Goal: Register for event/course: Sign up to attend an event or enroll in a course

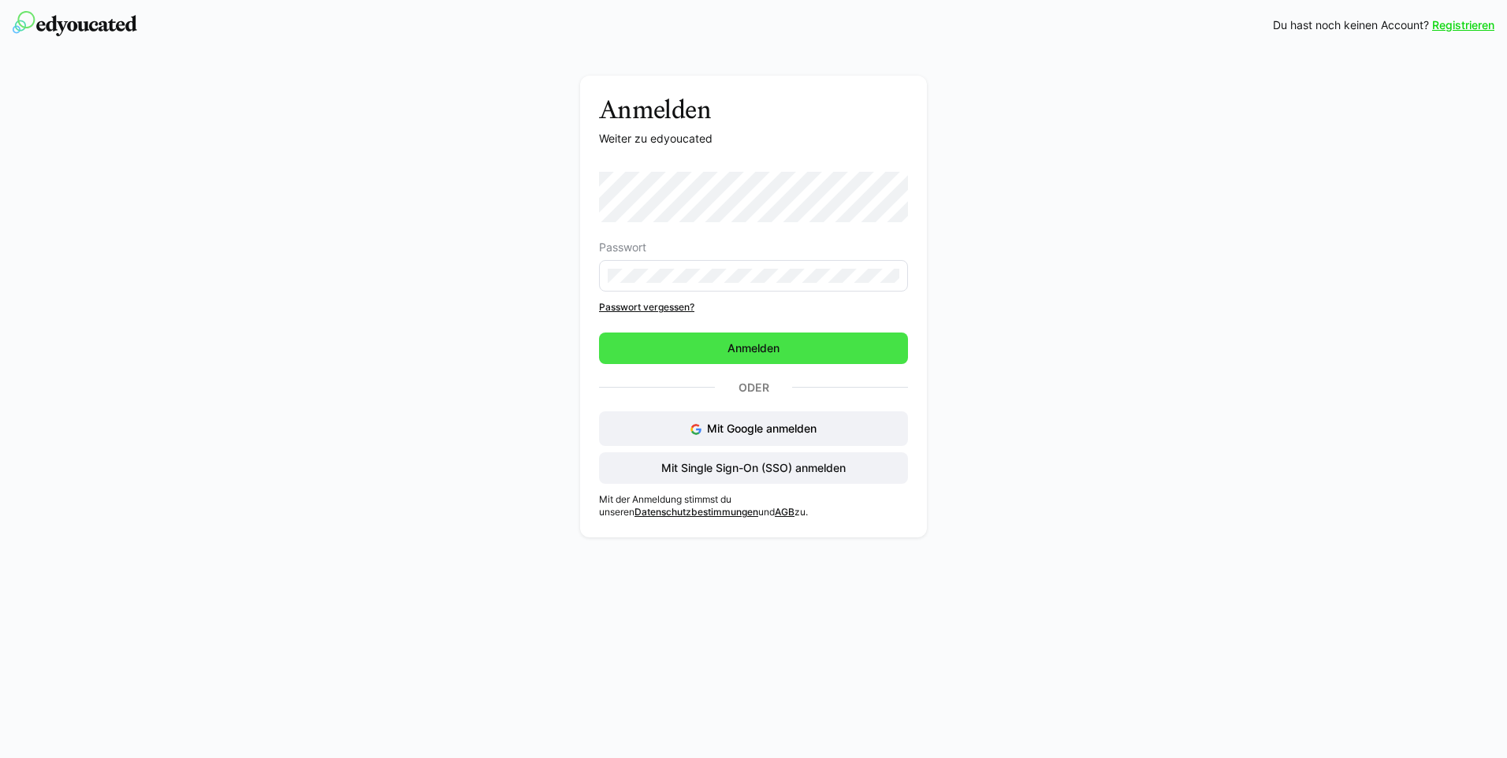
click at [752, 345] on span "Anmelden" at bounding box center [753, 348] width 57 height 16
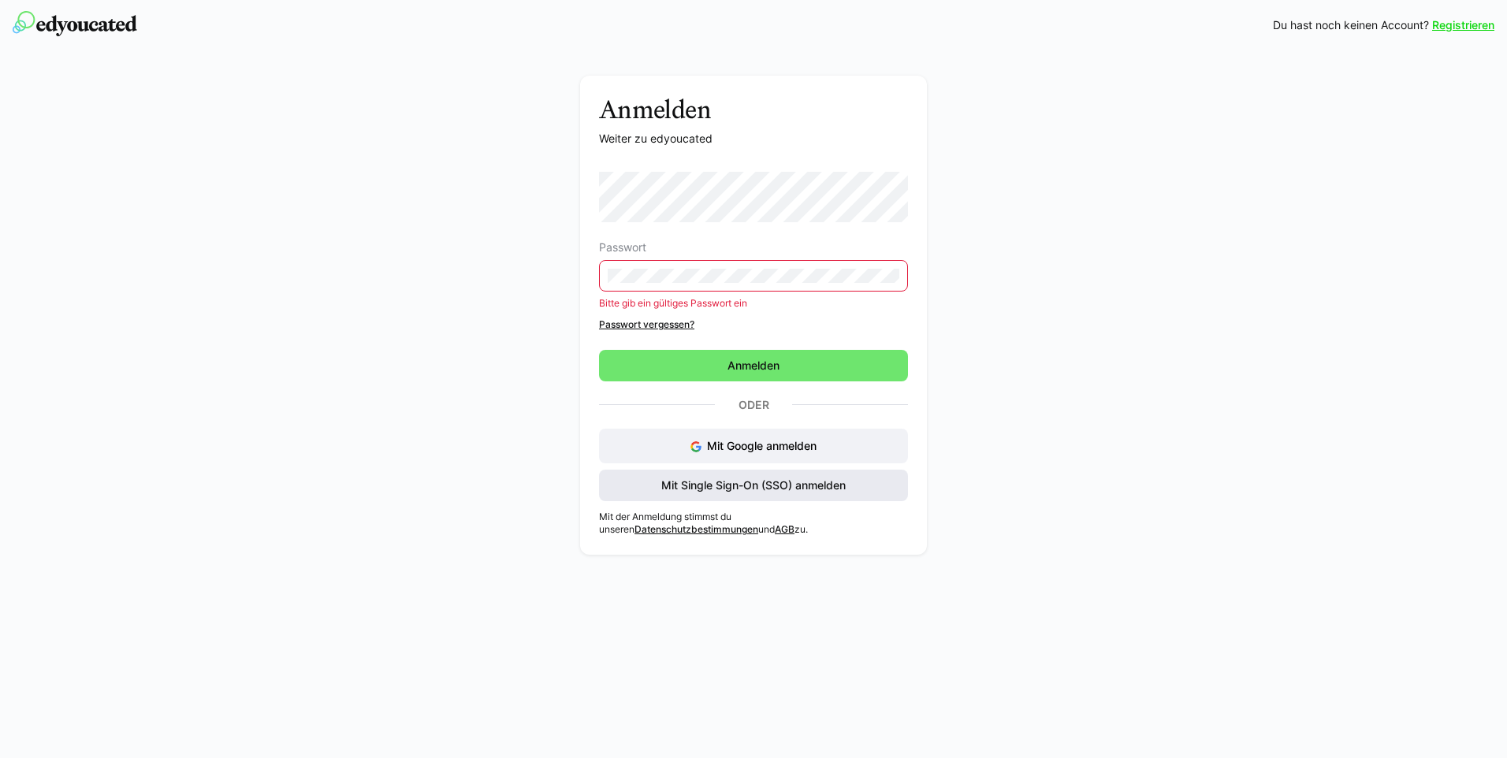
click at [730, 491] on span "Mit Single Sign-On (SSO) anmelden" at bounding box center [753, 486] width 189 height 16
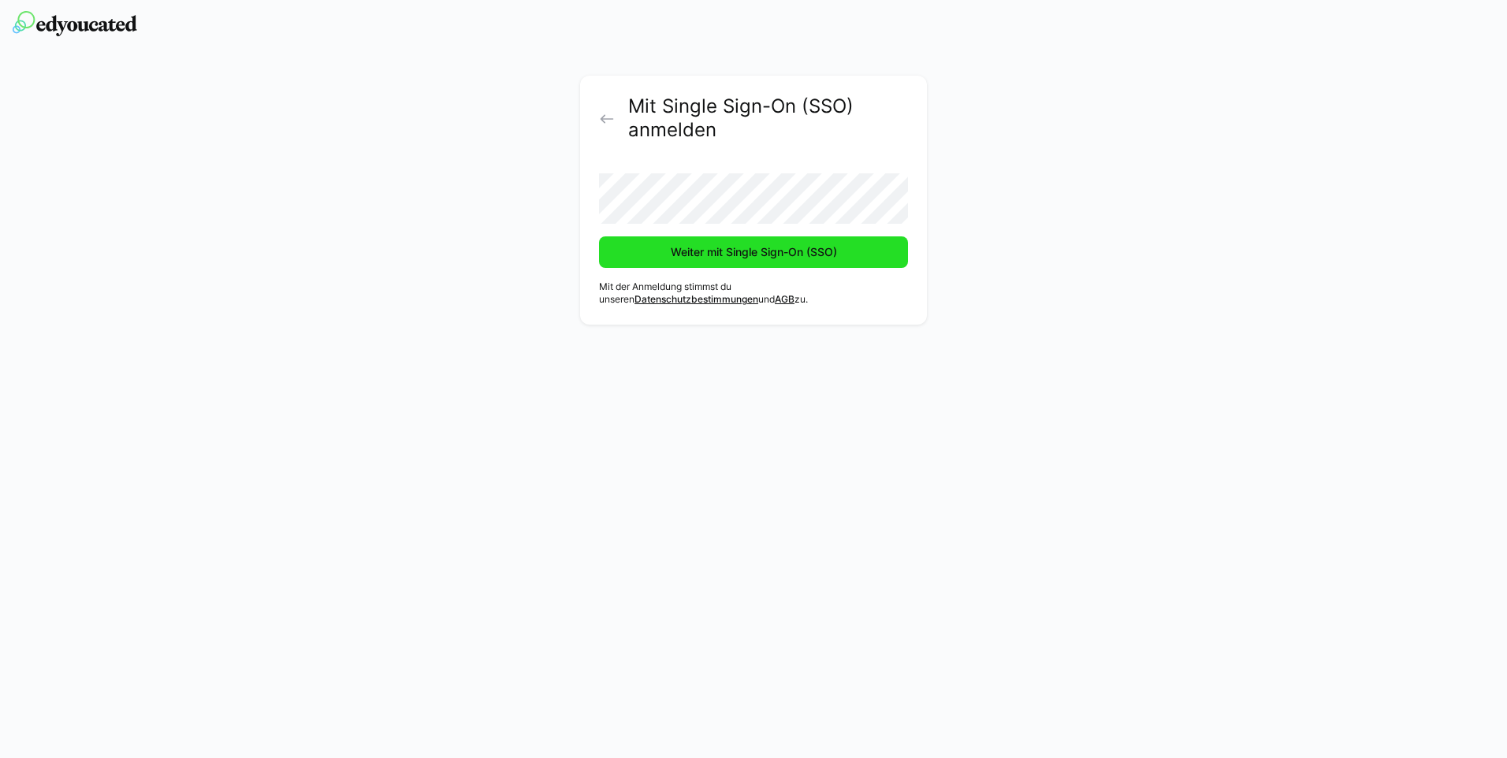
click at [770, 251] on span "Weiter mit Single Sign-On (SSO)" at bounding box center [753, 252] width 171 height 16
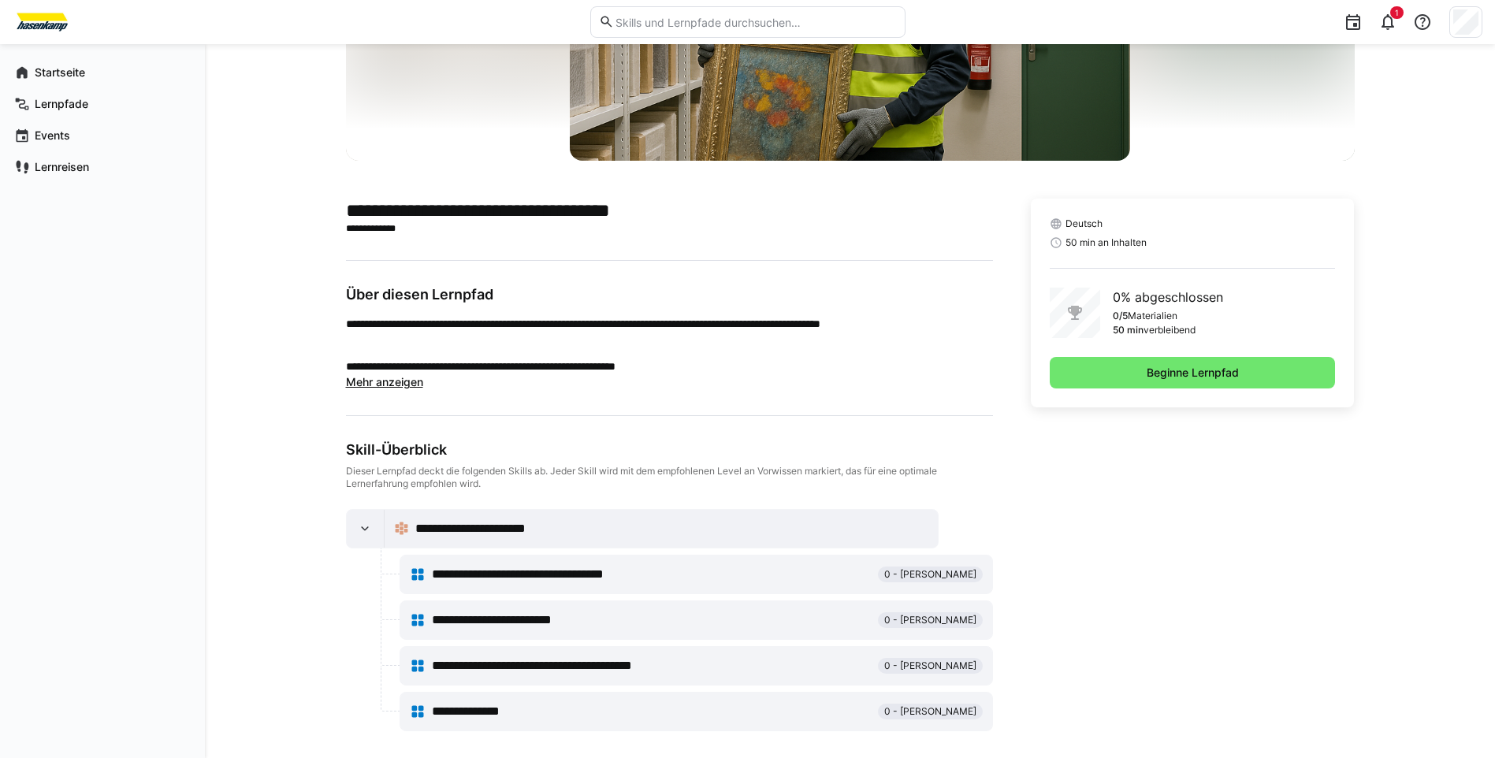
scroll to position [247, 0]
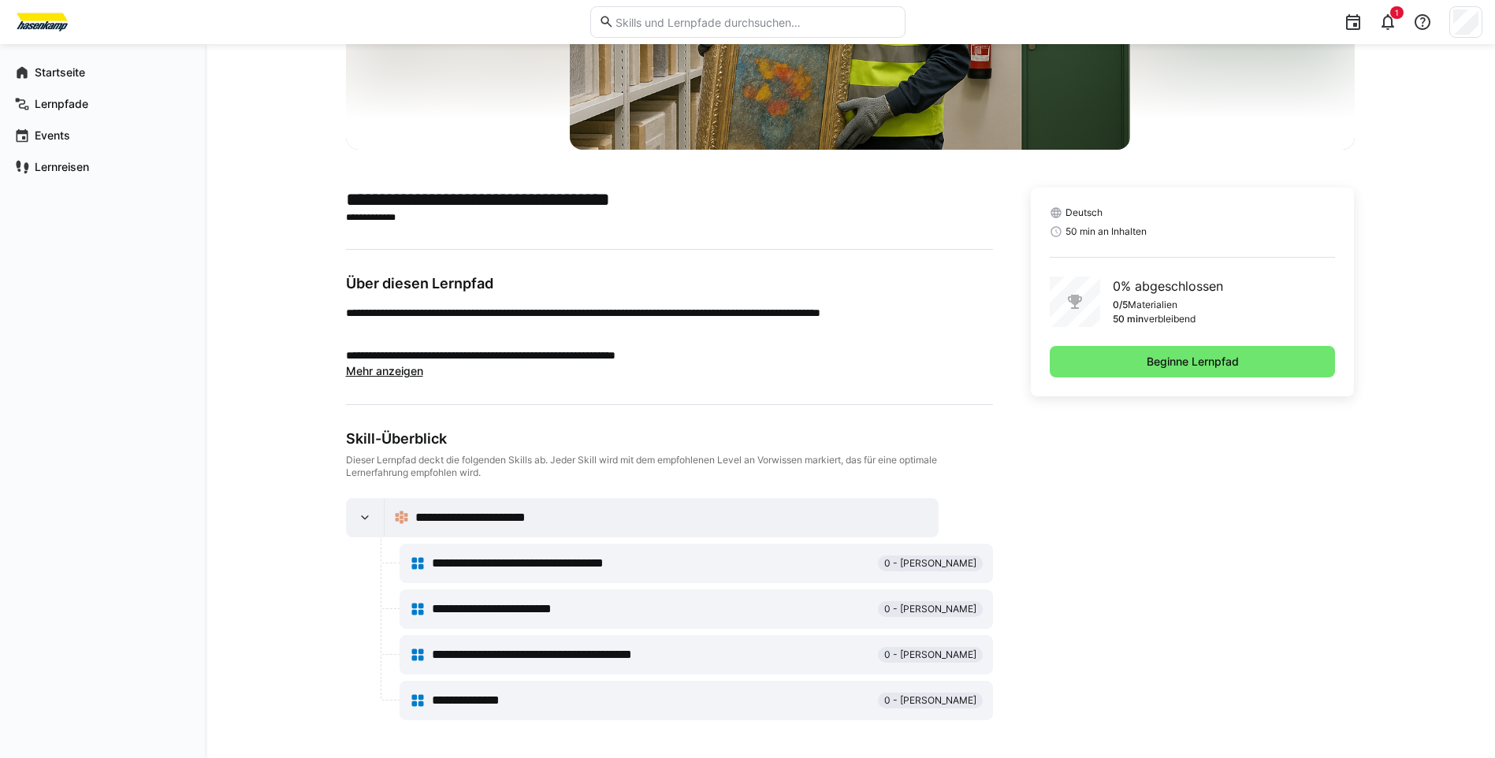
click at [615, 563] on span "**********" at bounding box center [548, 563] width 233 height 19
click at [1170, 359] on span "Beginne Lernpfad" at bounding box center [1192, 362] width 97 height 16
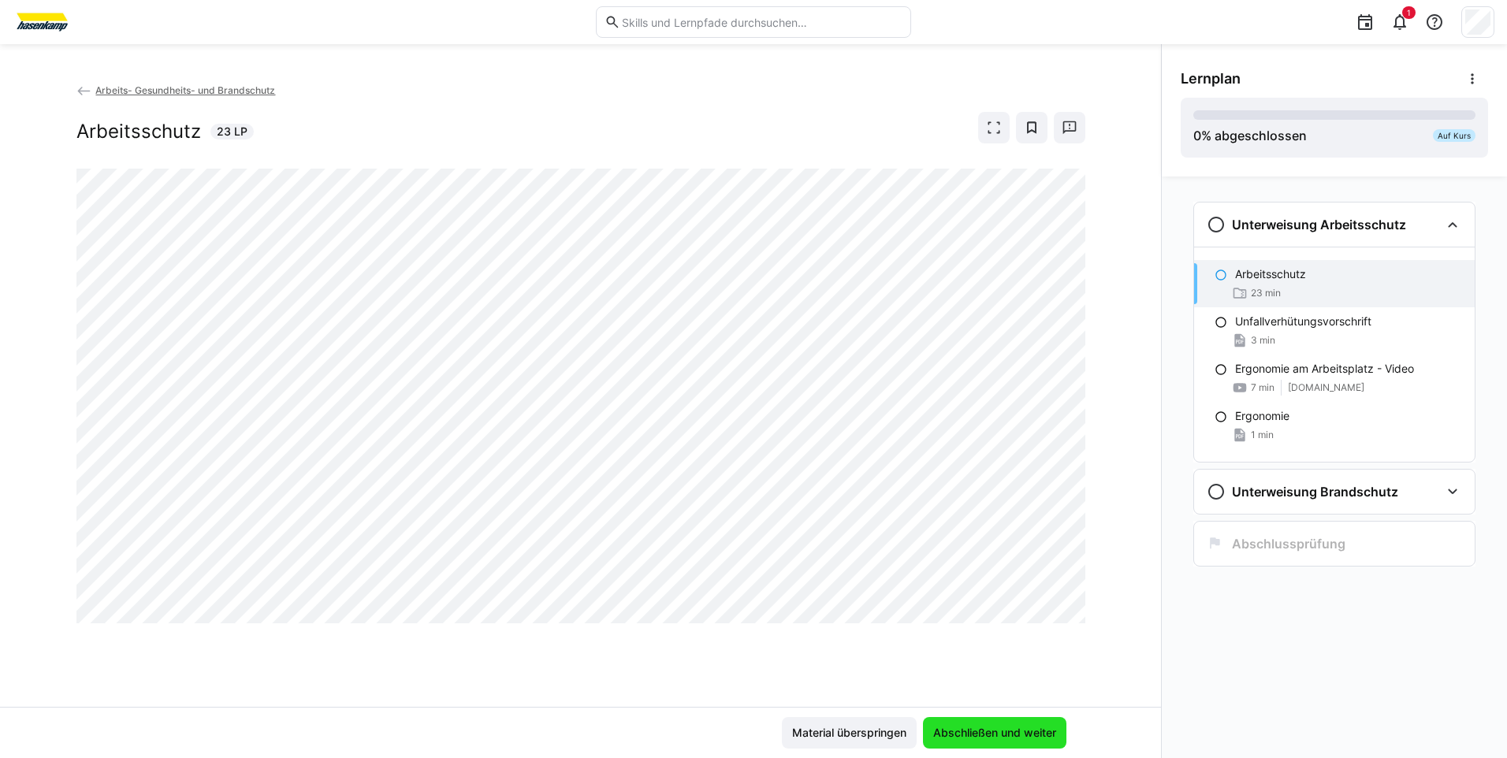
click at [985, 732] on span "Abschließen und weiter" at bounding box center [995, 733] width 128 height 16
click at [991, 732] on span "Abschließen und weiter" at bounding box center [995, 733] width 128 height 16
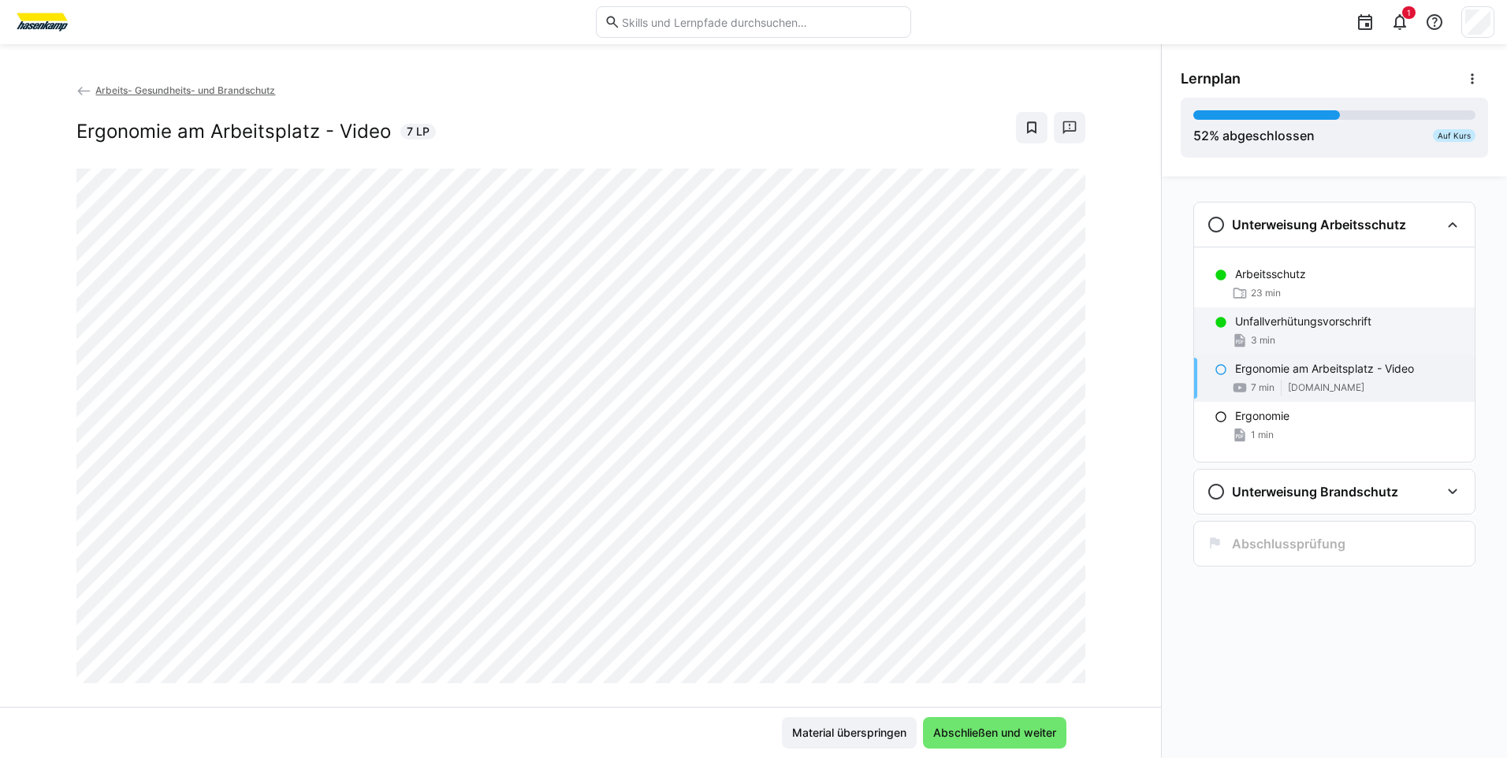
click at [1270, 327] on p "Unfallverhütungsvorschrift" at bounding box center [1303, 322] width 136 height 16
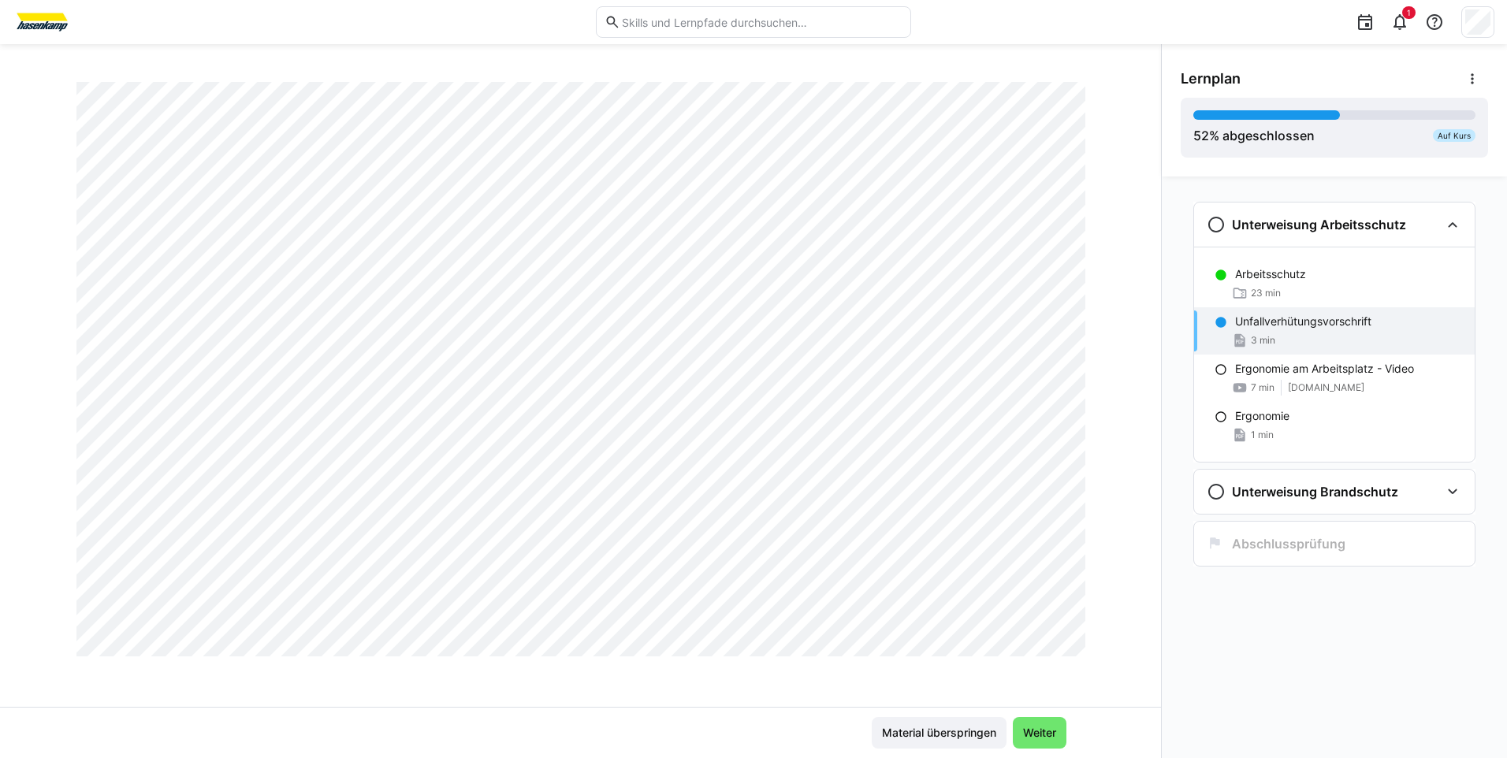
scroll to position [7487, 0]
click at [1036, 730] on span "Weiter" at bounding box center [1040, 733] width 38 height 16
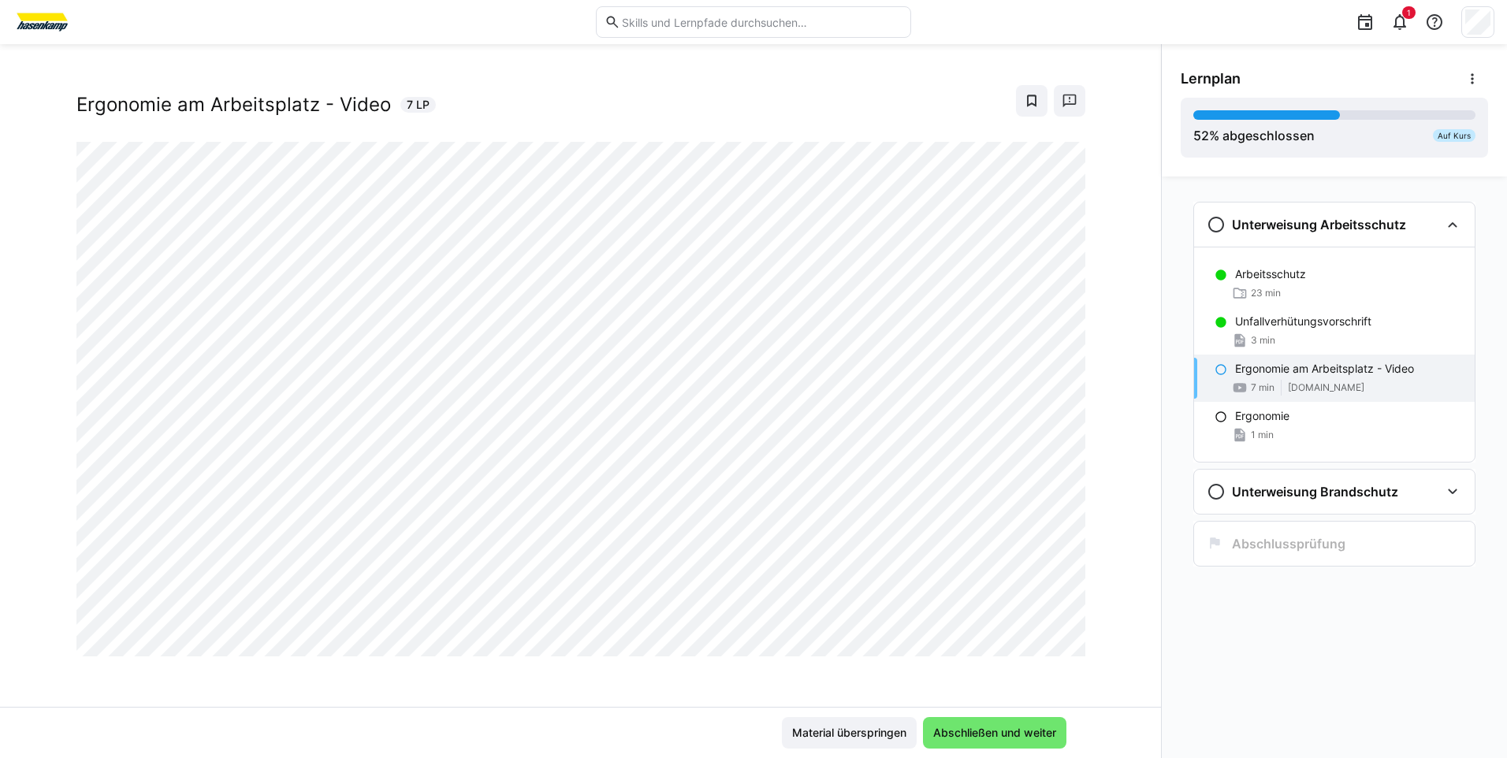
scroll to position [27, 0]
click at [1452, 226] on eds-icon at bounding box center [1452, 224] width 19 height 19
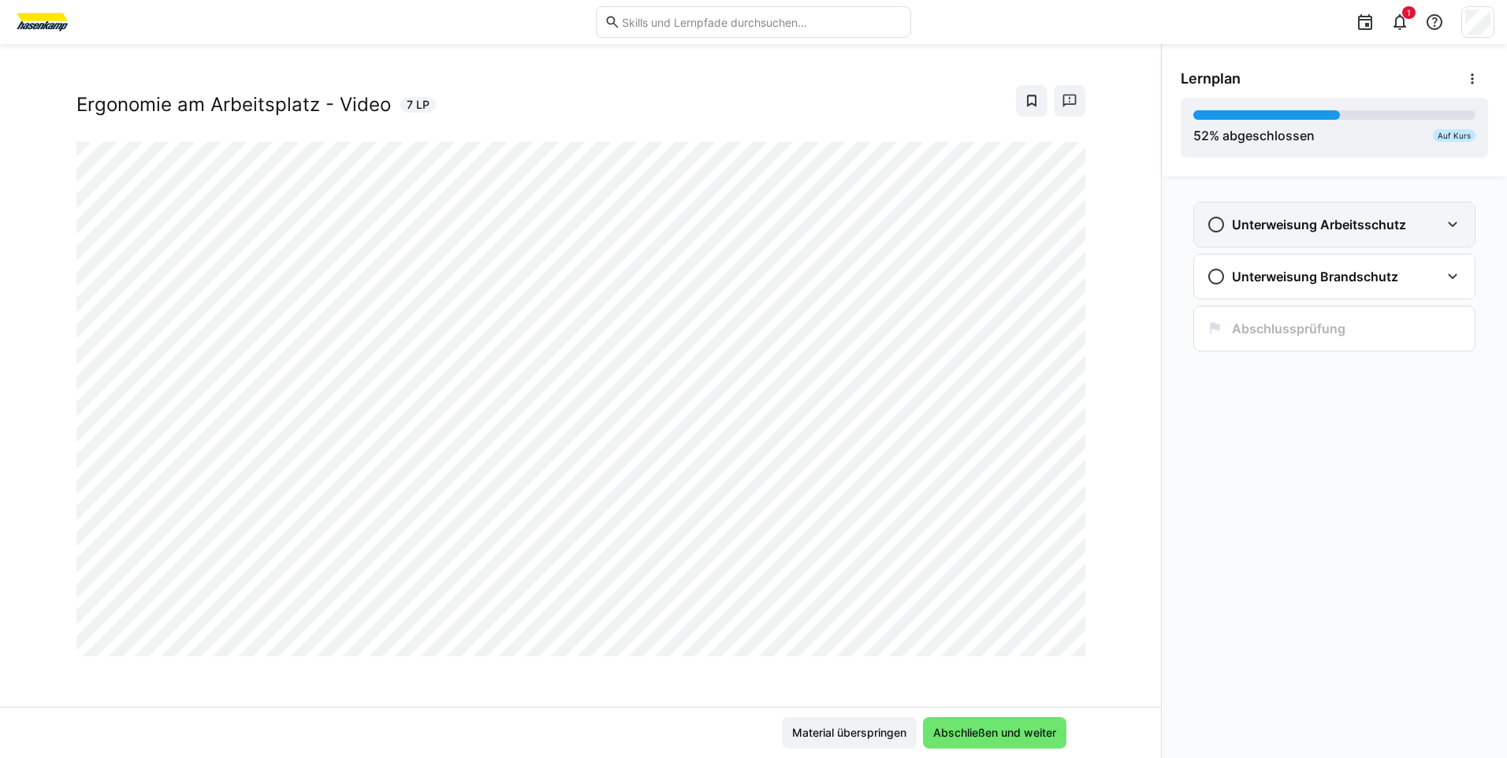
click at [1451, 225] on eds-icon at bounding box center [1452, 224] width 19 height 19
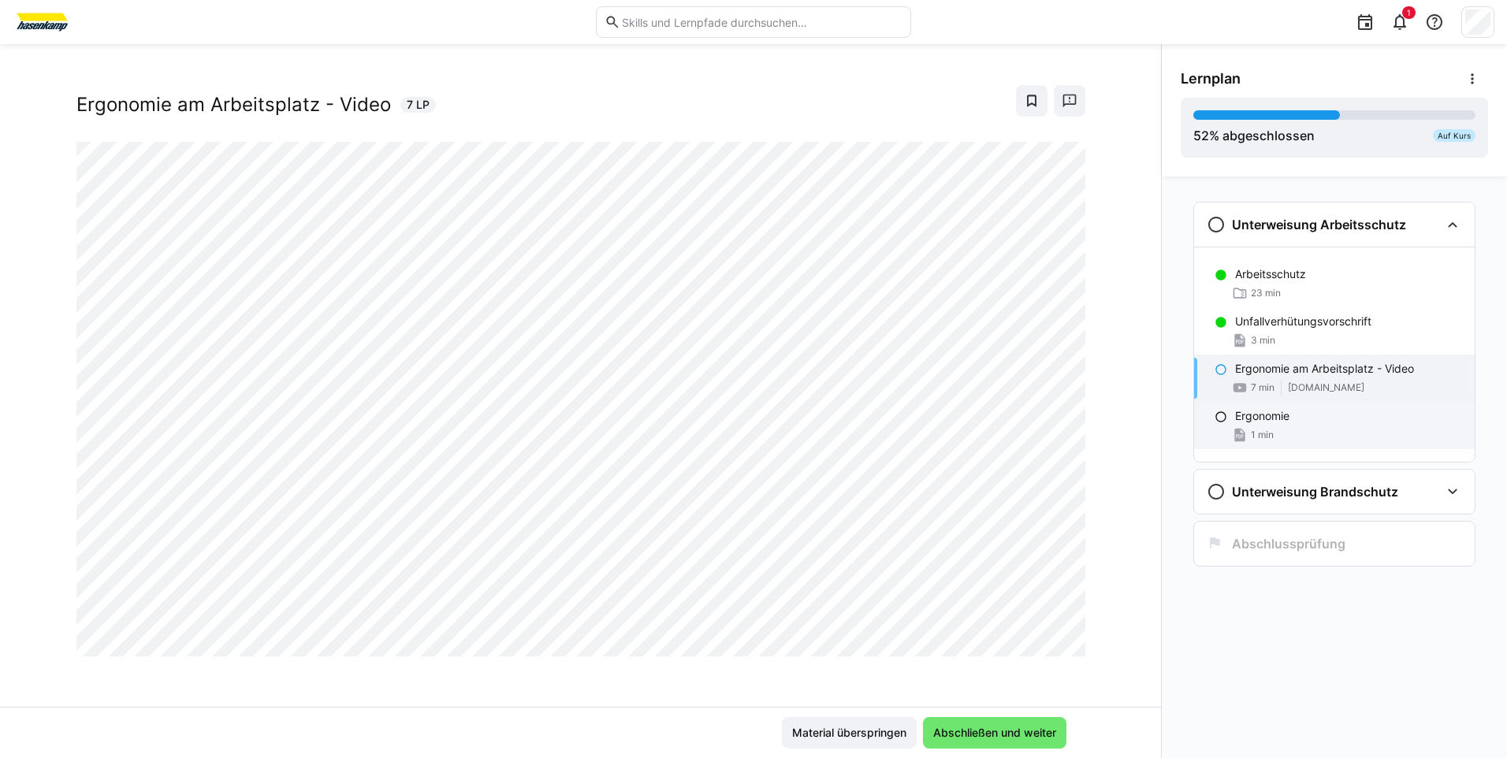
click at [1222, 416] on eds-icon at bounding box center [1220, 417] width 13 height 13
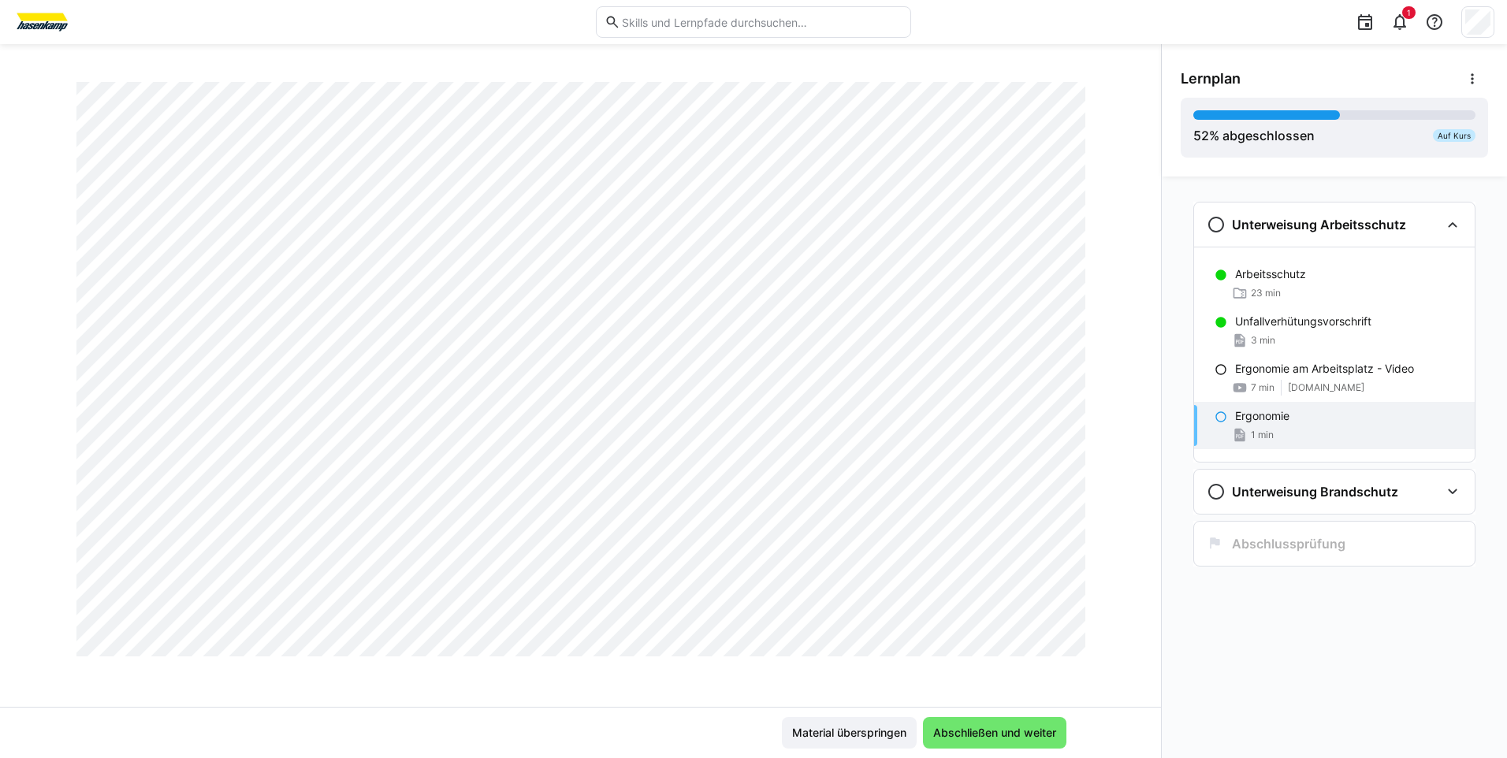
scroll to position [896, 0]
click at [1285, 415] on p "Ergonomie" at bounding box center [1262, 416] width 54 height 16
click at [1260, 370] on p "Ergonomie am Arbeitsplatz - Video" at bounding box center [1324, 369] width 179 height 16
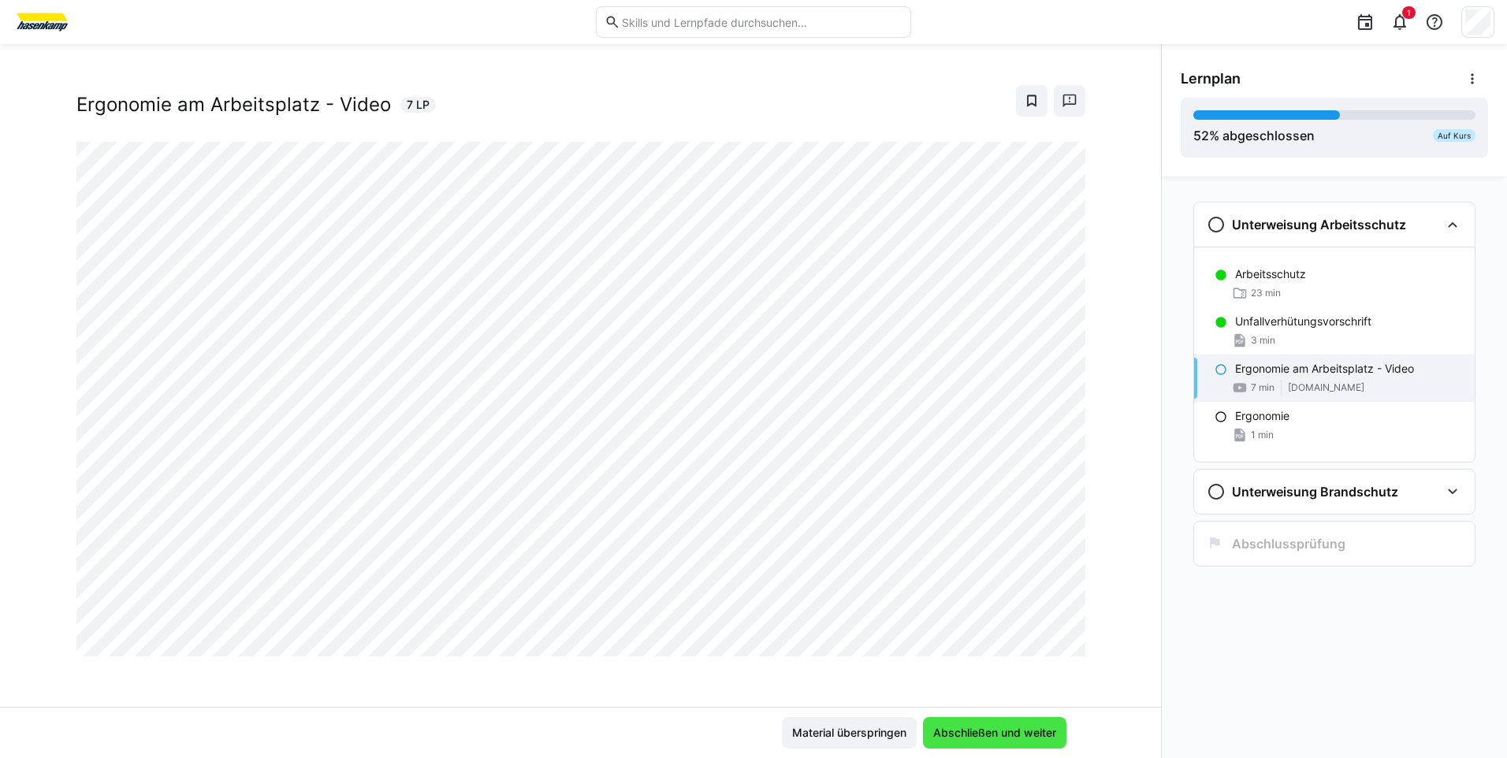
click at [996, 733] on span "Abschließen und weiter" at bounding box center [995, 733] width 128 height 16
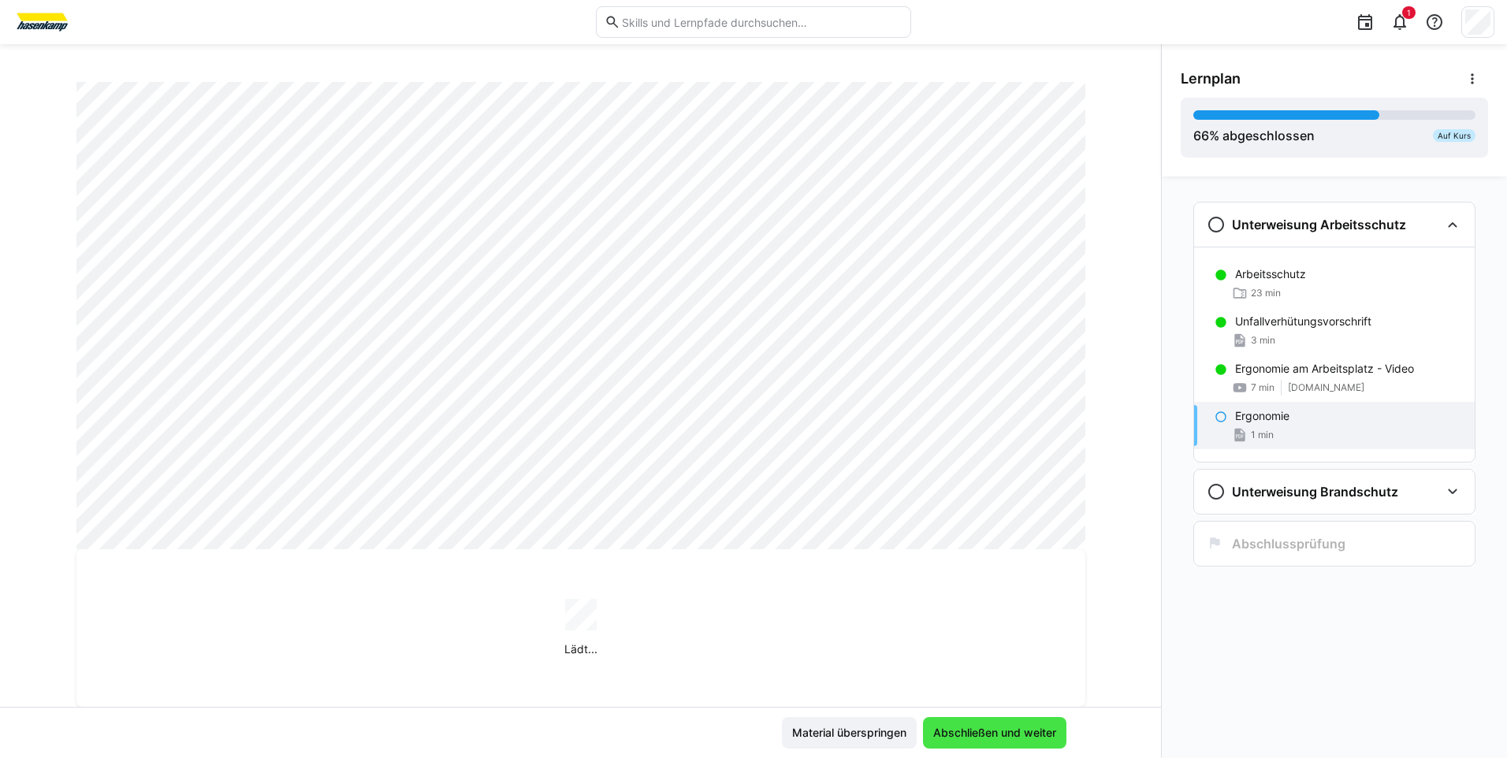
scroll to position [896, 0]
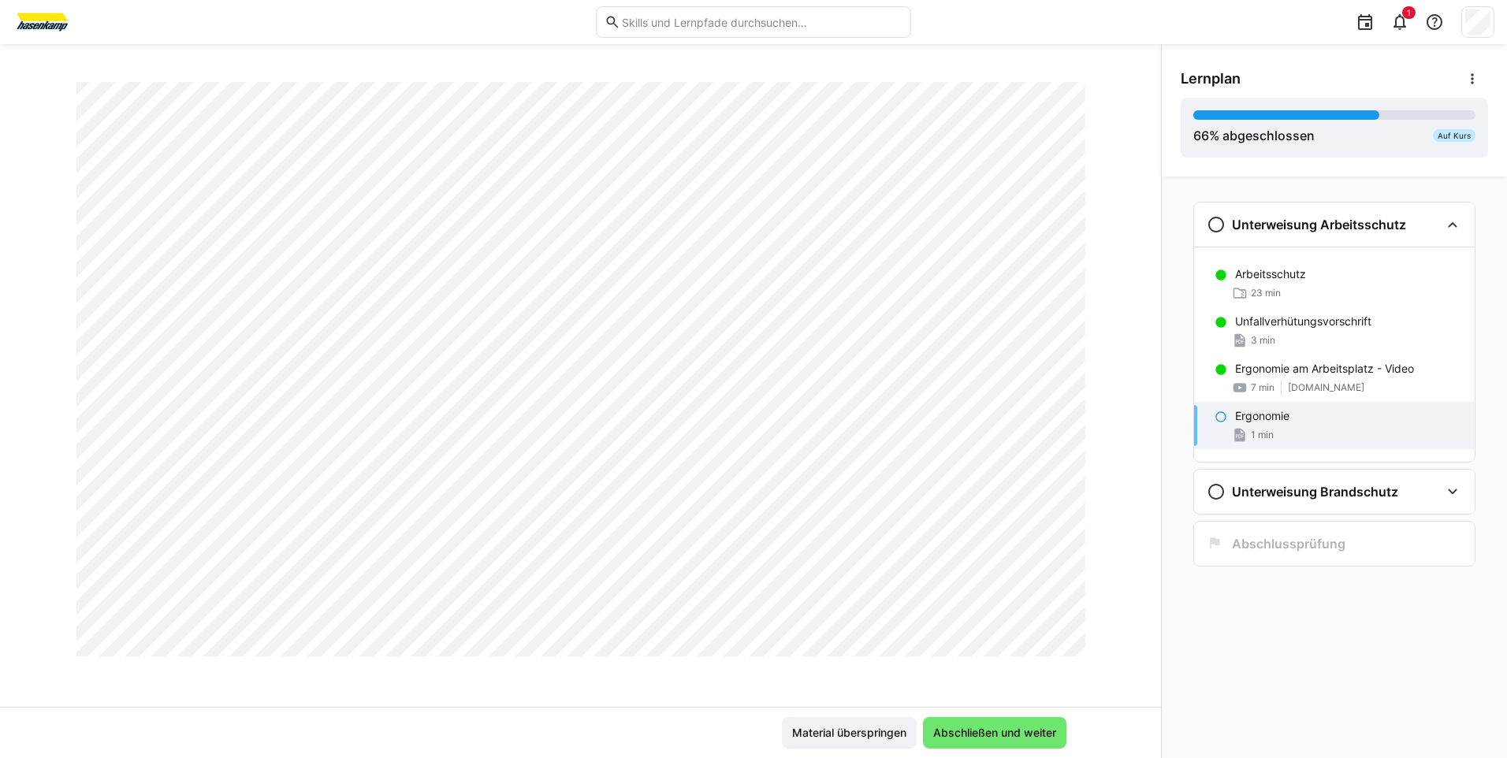
click at [1273, 418] on p "Ergonomie" at bounding box center [1262, 416] width 54 height 16
click at [1218, 419] on eds-icon at bounding box center [1220, 417] width 13 height 13
click at [1253, 431] on span "1 min" at bounding box center [1262, 435] width 23 height 13
click at [1270, 414] on p "Ergonomie" at bounding box center [1262, 416] width 54 height 16
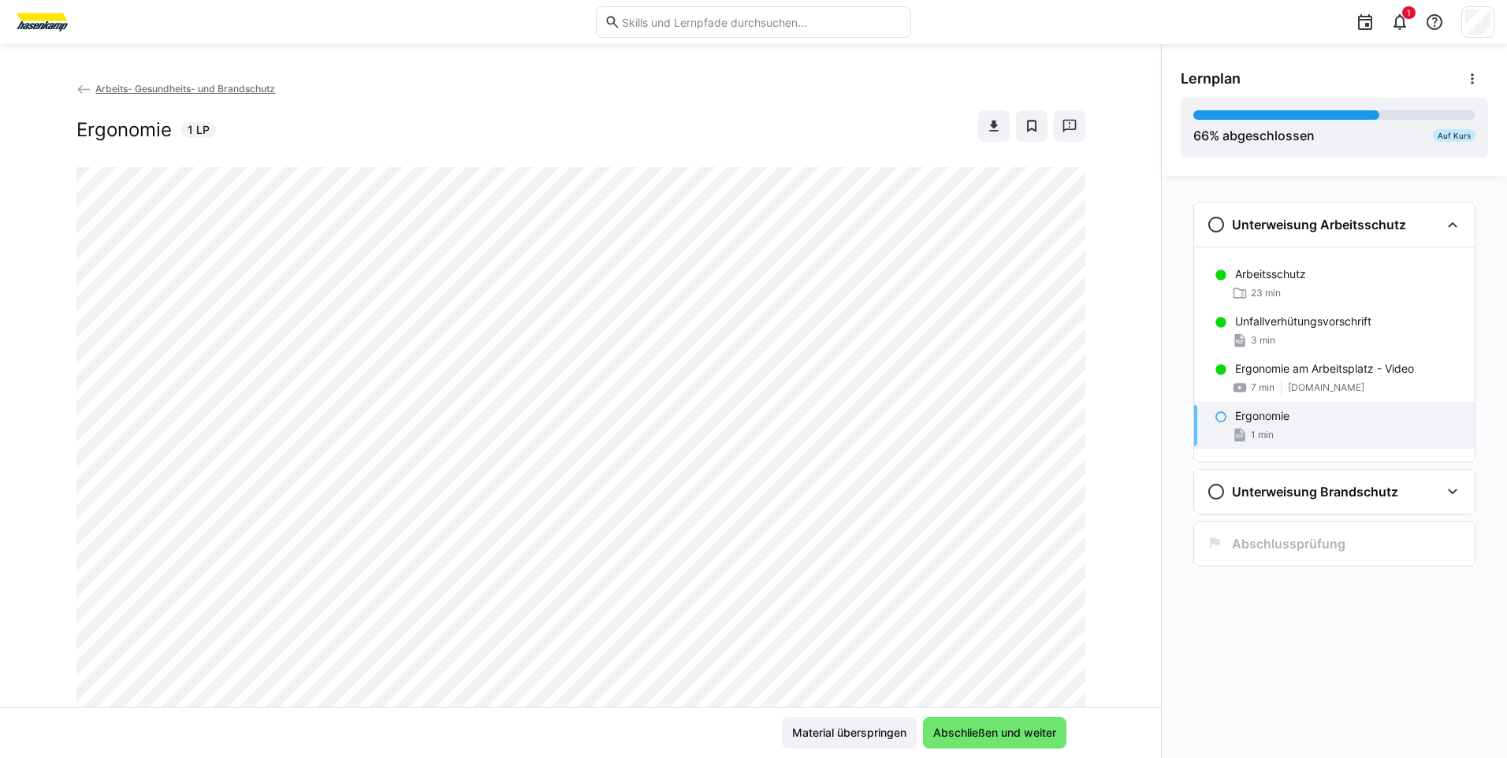
scroll to position [0, 0]
click at [974, 735] on span "Abschließen und weiter" at bounding box center [995, 733] width 128 height 16
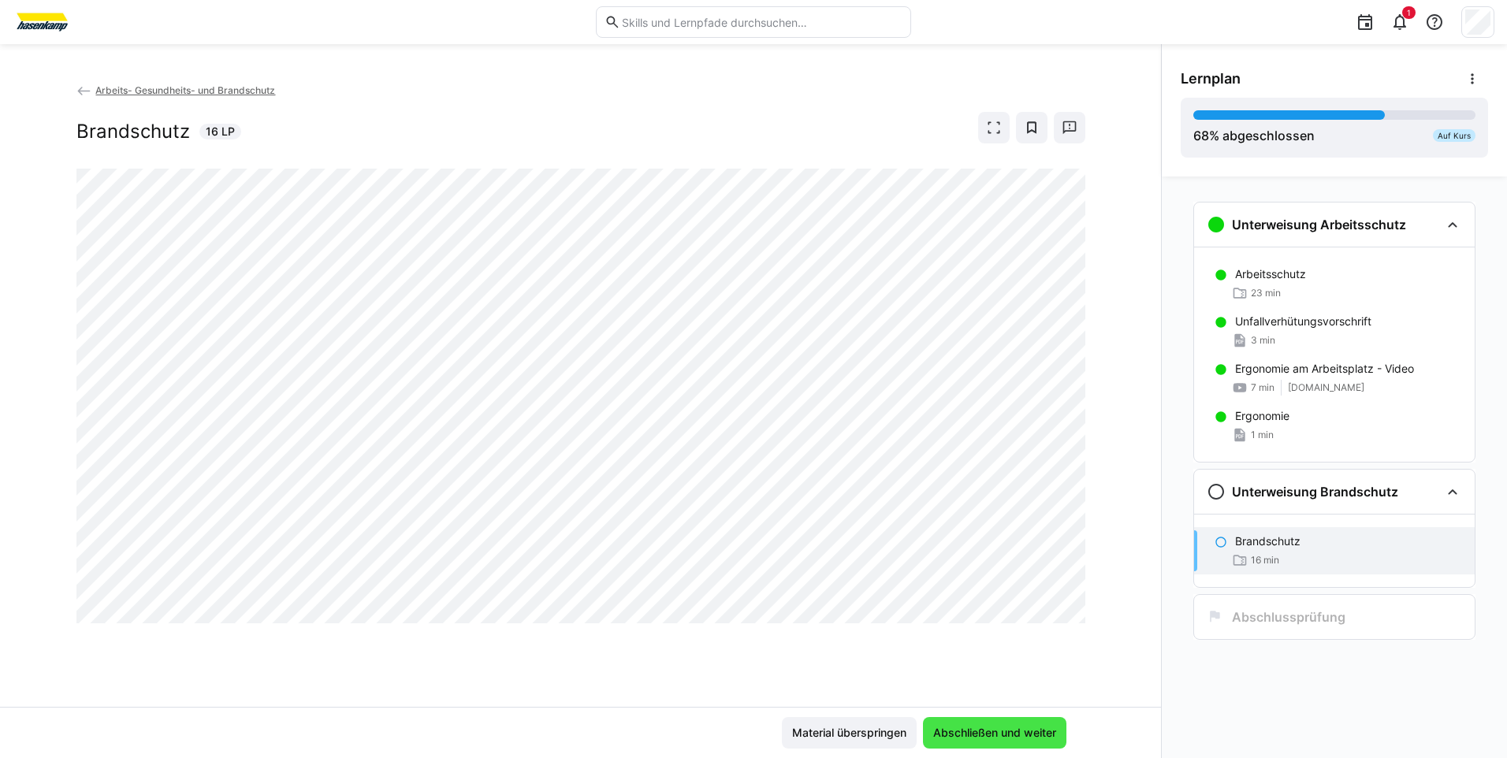
click at [995, 731] on span "Abschließen und weiter" at bounding box center [995, 733] width 128 height 16
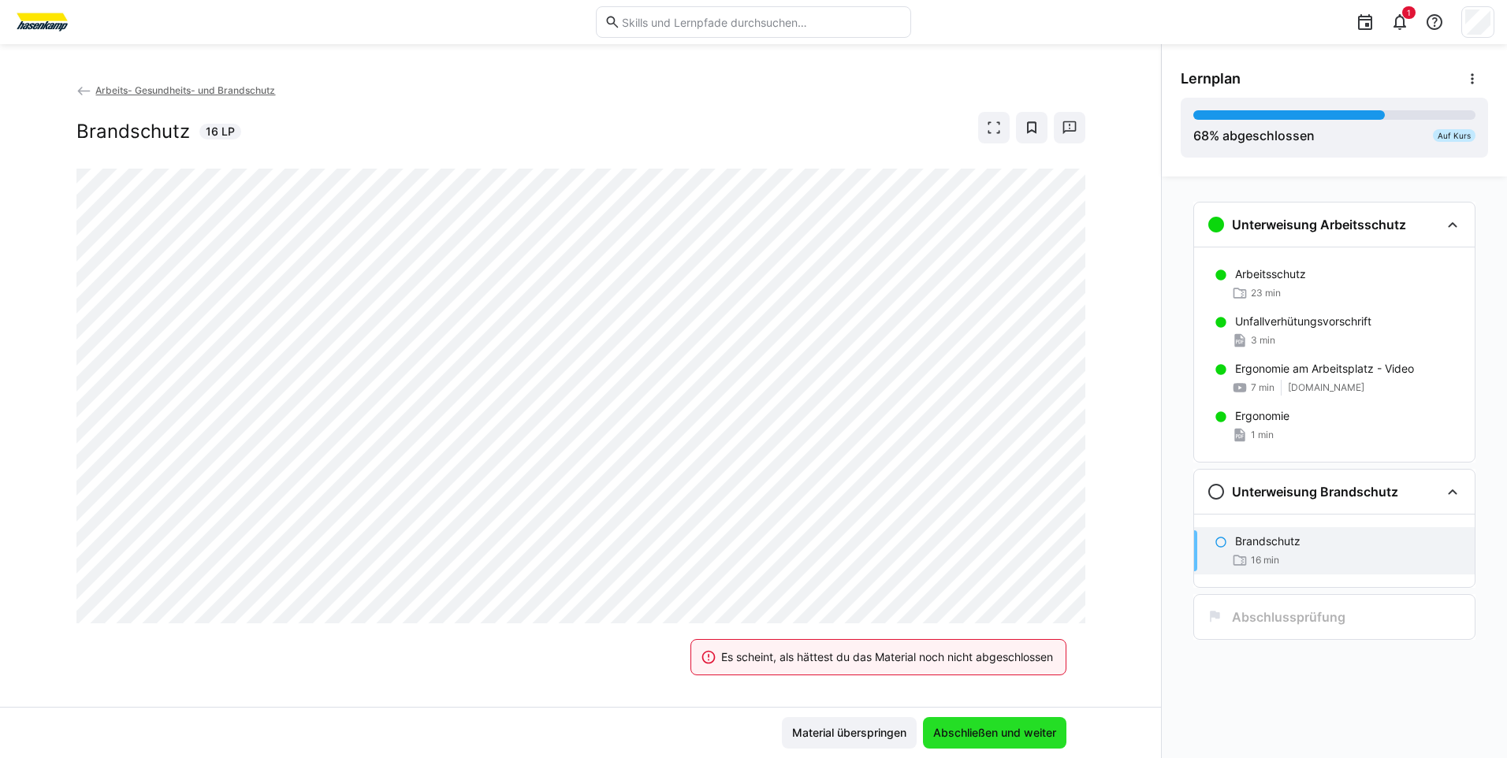
click at [995, 731] on span "Abschließen und weiter" at bounding box center [995, 733] width 128 height 16
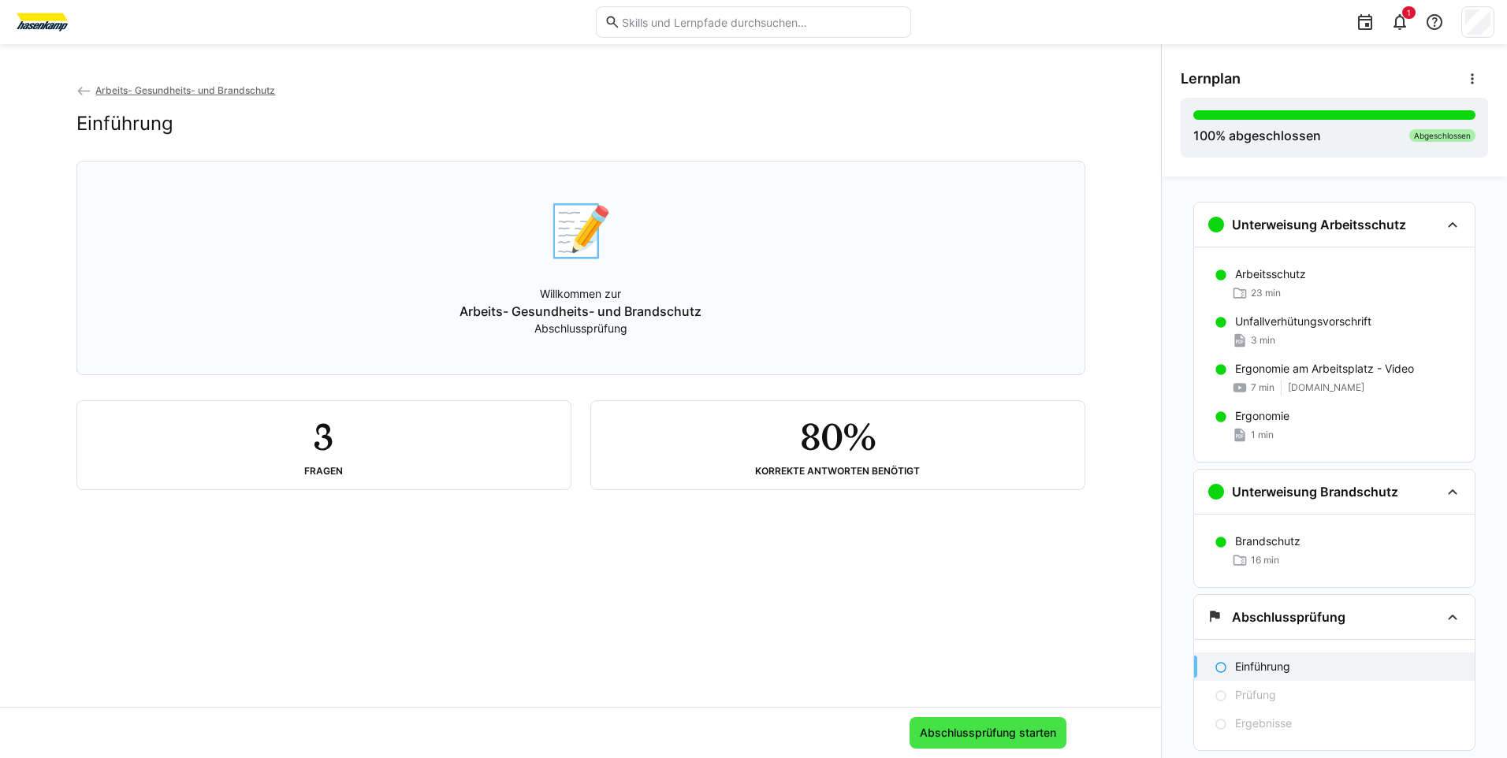
click at [990, 734] on span "Abschlussprüfung starten" at bounding box center [987, 733] width 141 height 16
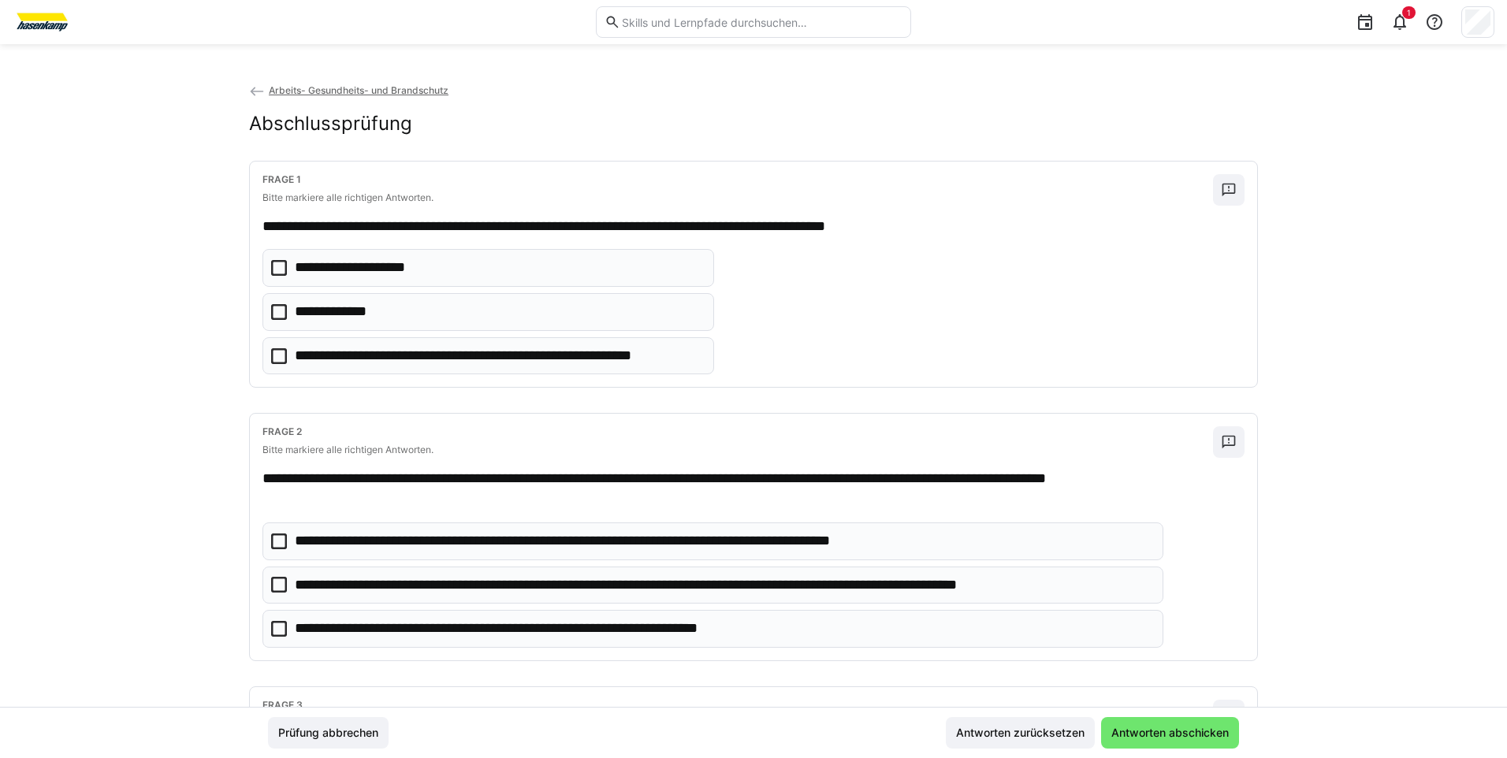
click at [276, 315] on icon at bounding box center [279, 312] width 16 height 16
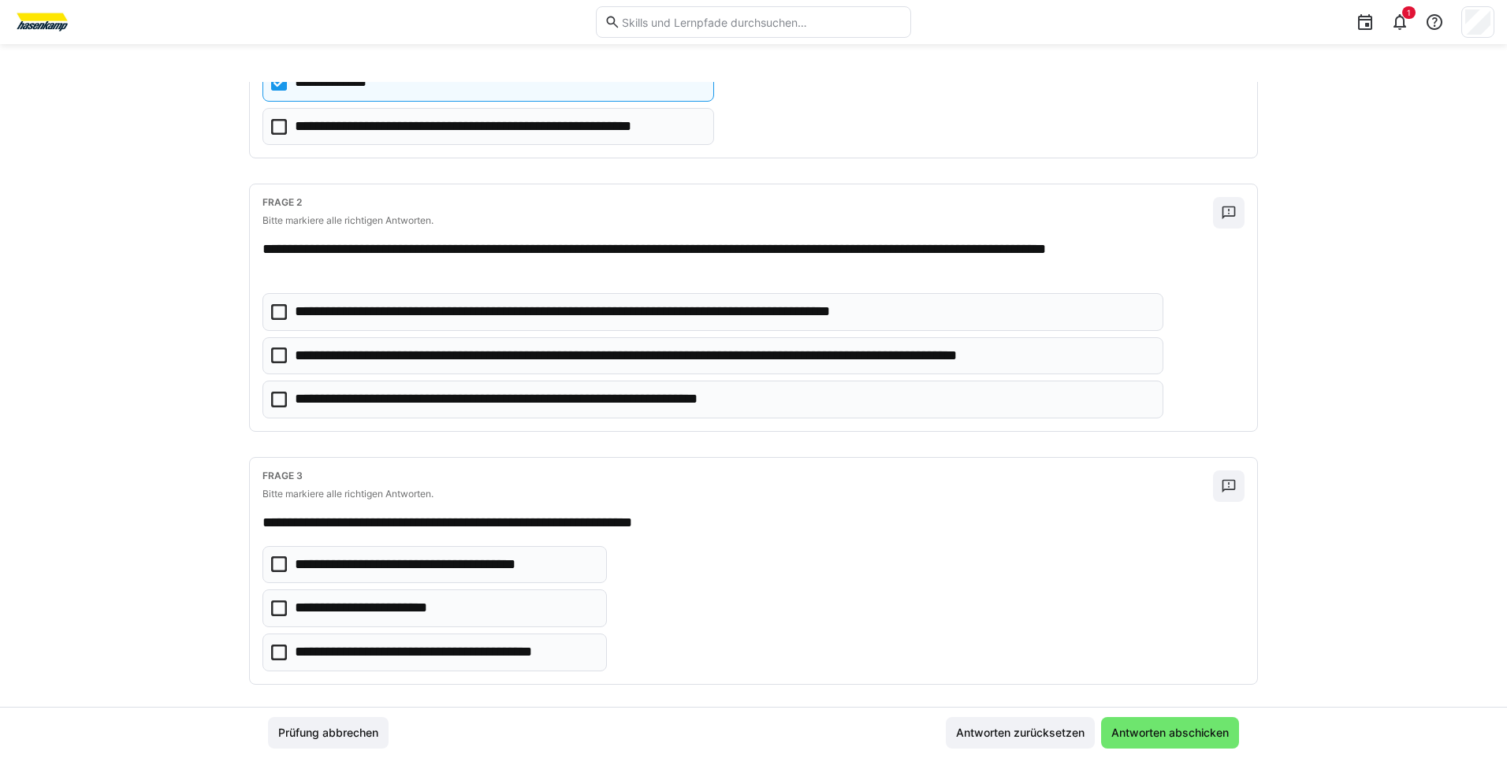
scroll to position [236, 0]
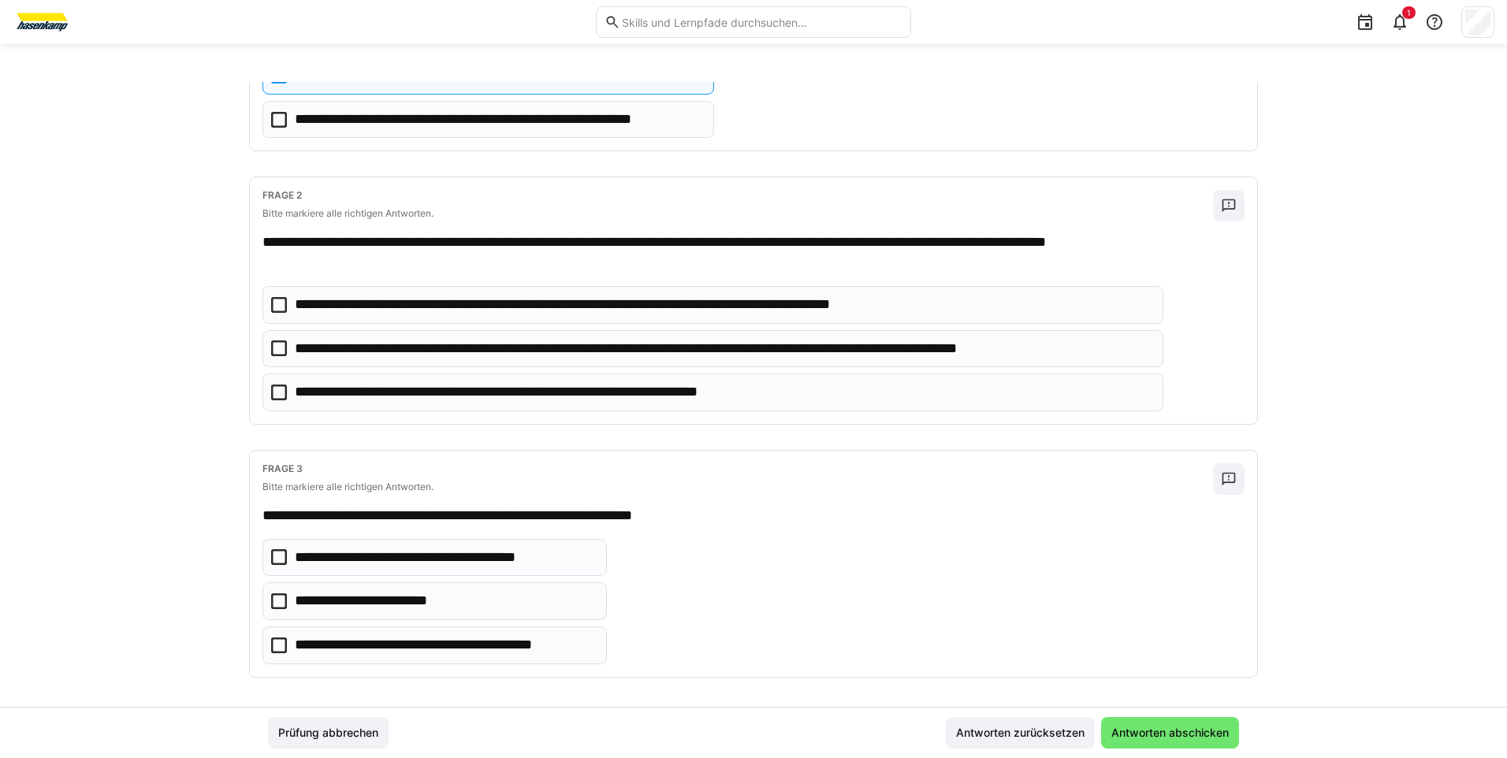
click at [276, 350] on icon at bounding box center [279, 348] width 16 height 16
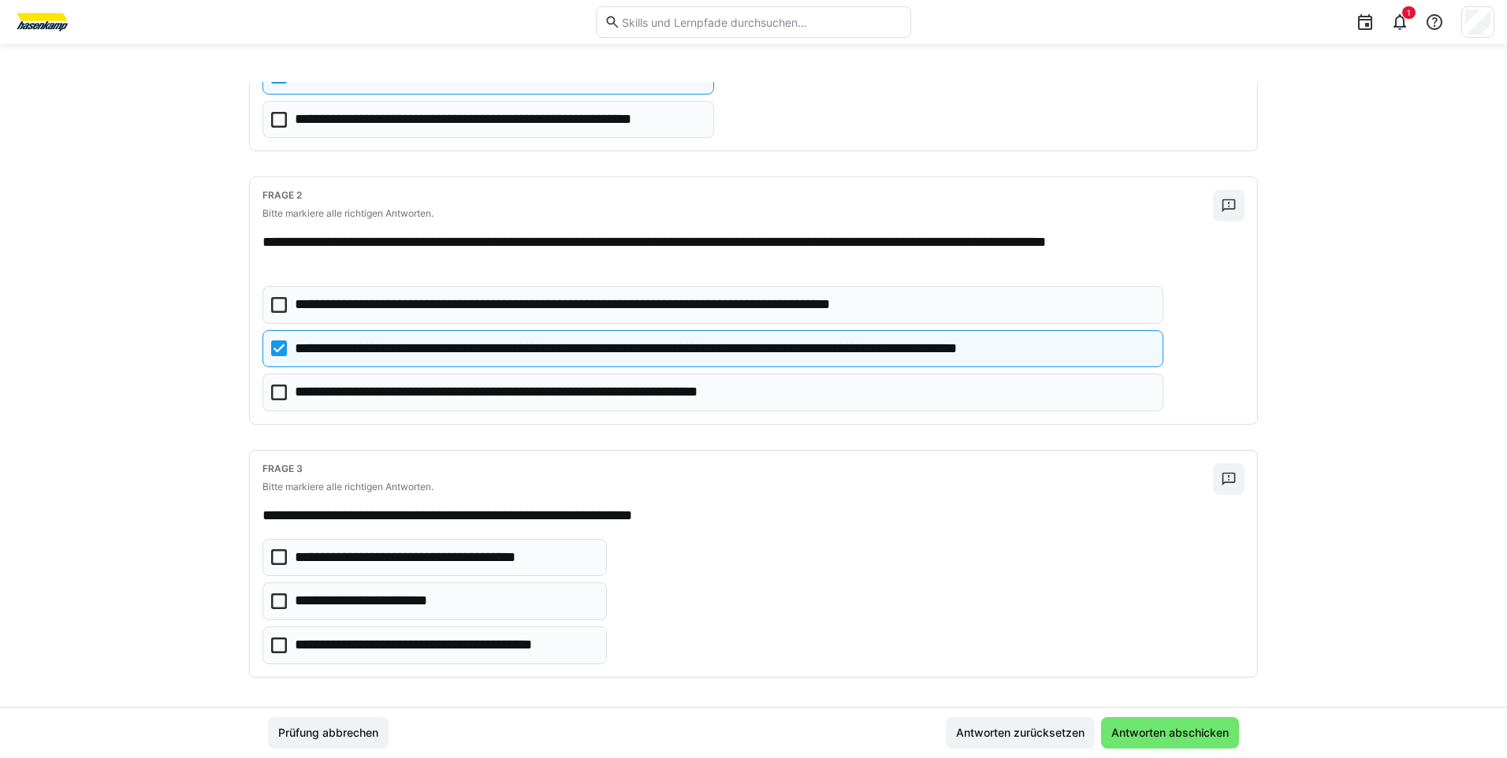
click at [281, 392] on icon at bounding box center [279, 393] width 16 height 16
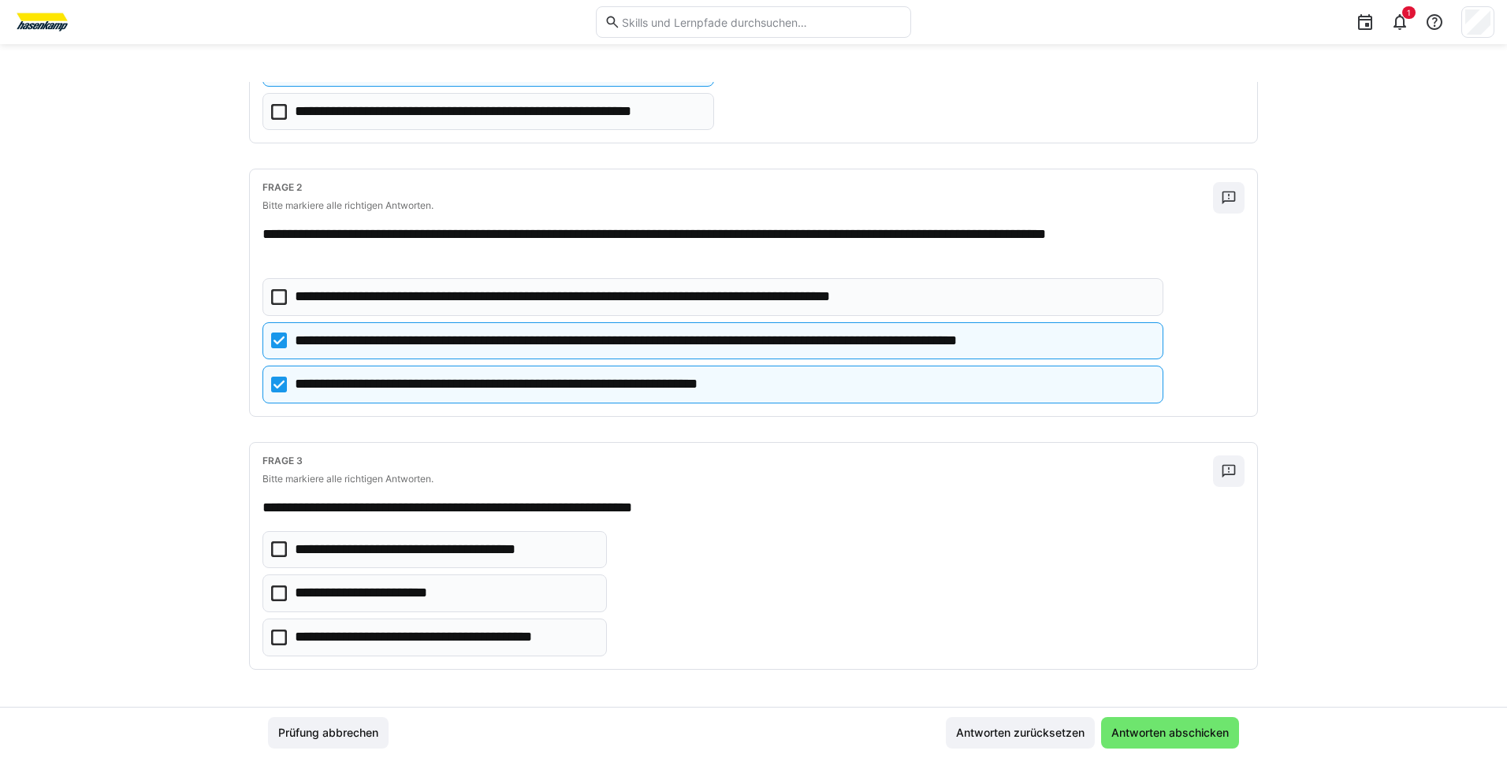
scroll to position [245, 0]
click at [275, 638] on icon at bounding box center [279, 637] width 16 height 16
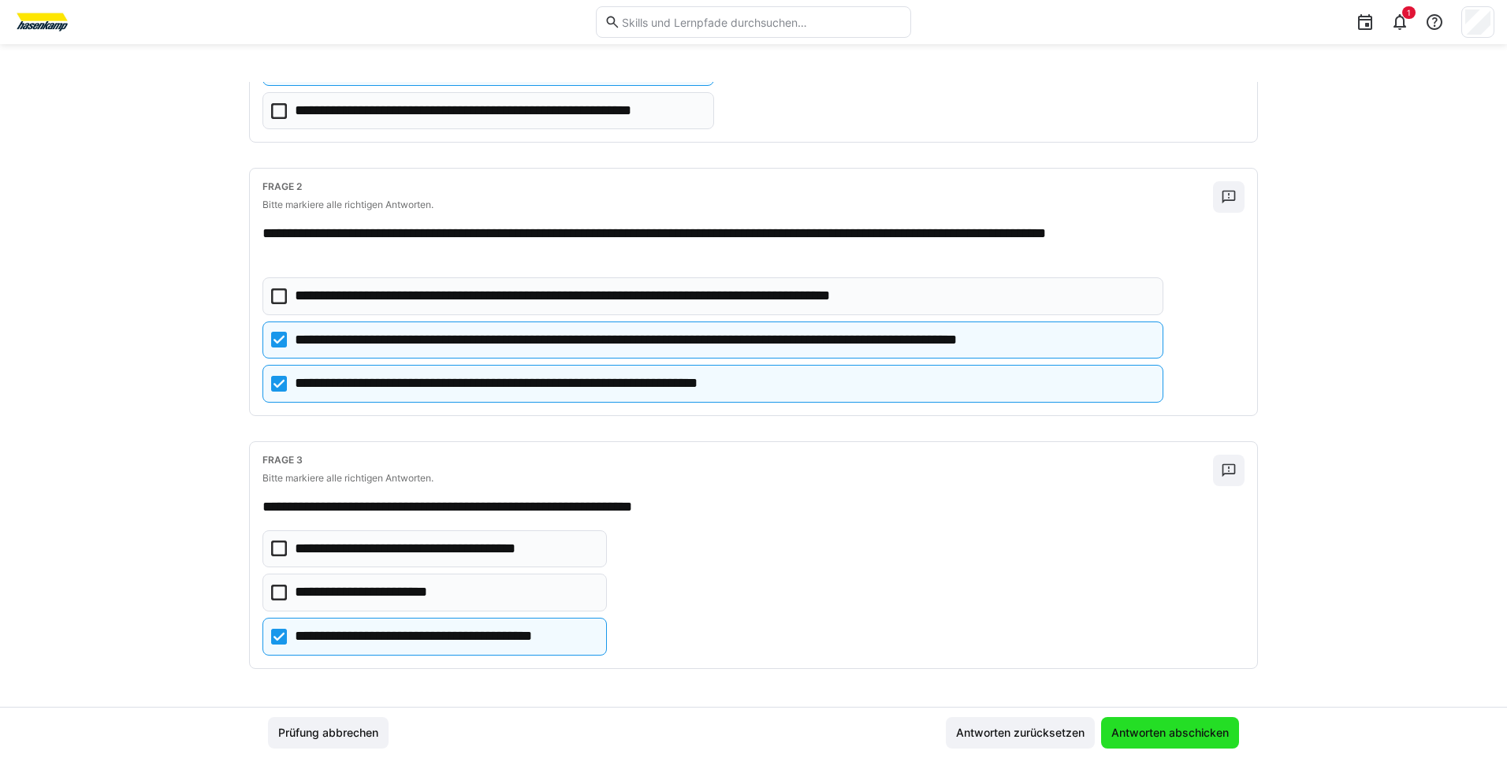
click at [1176, 738] on span "Antworten abschicken" at bounding box center [1170, 733] width 122 height 16
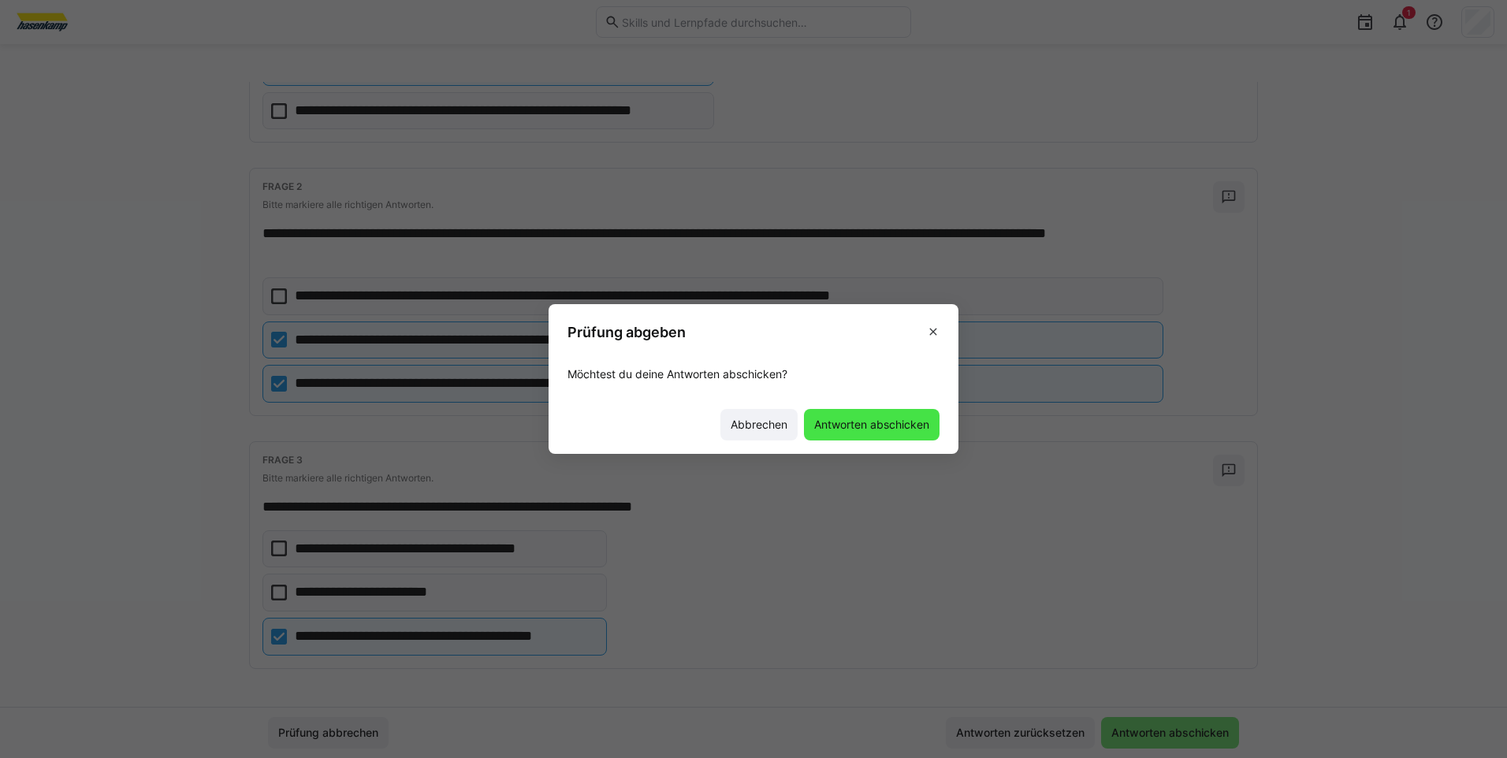
click at [899, 425] on span "Antworten abschicken" at bounding box center [872, 425] width 120 height 16
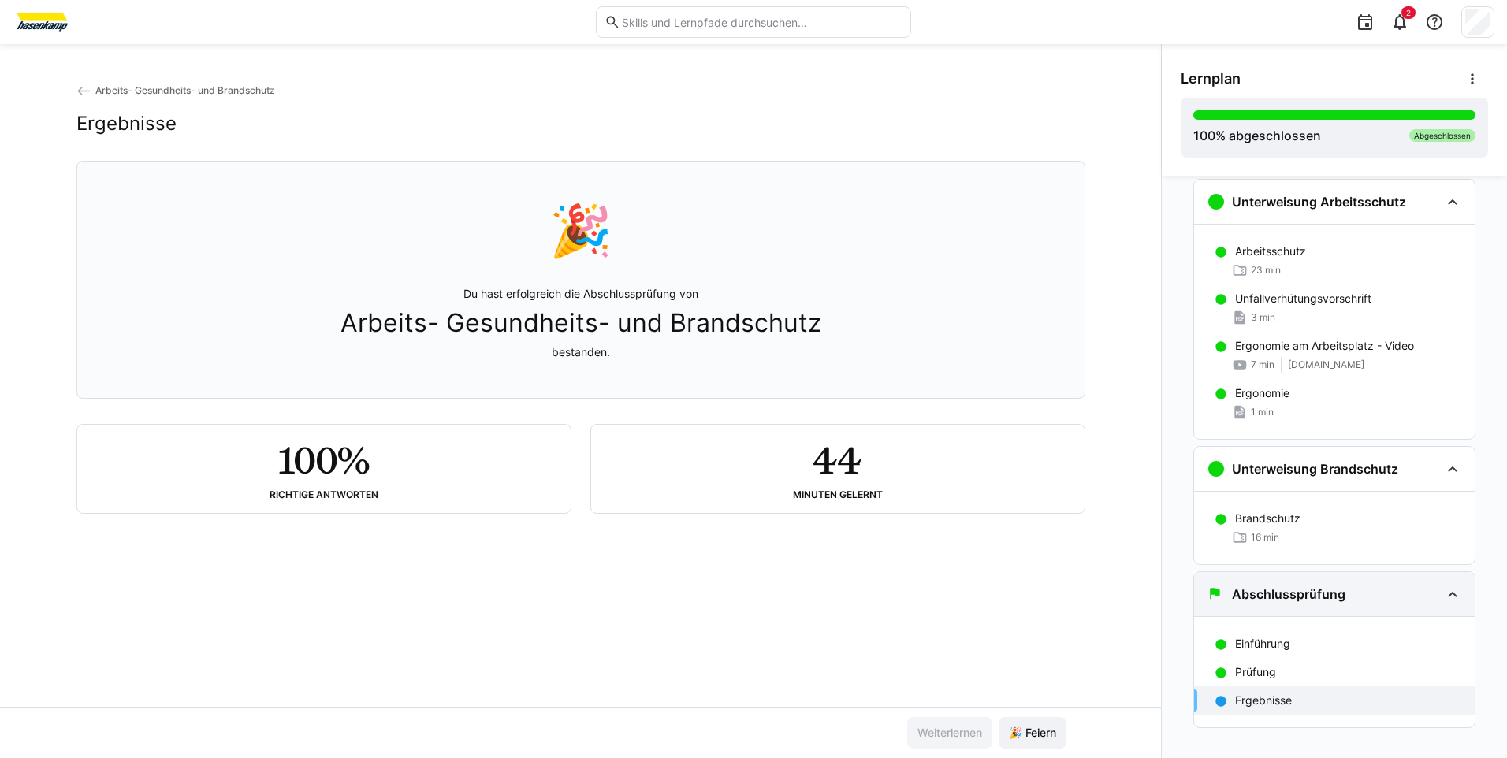
scroll to position [42, 0]
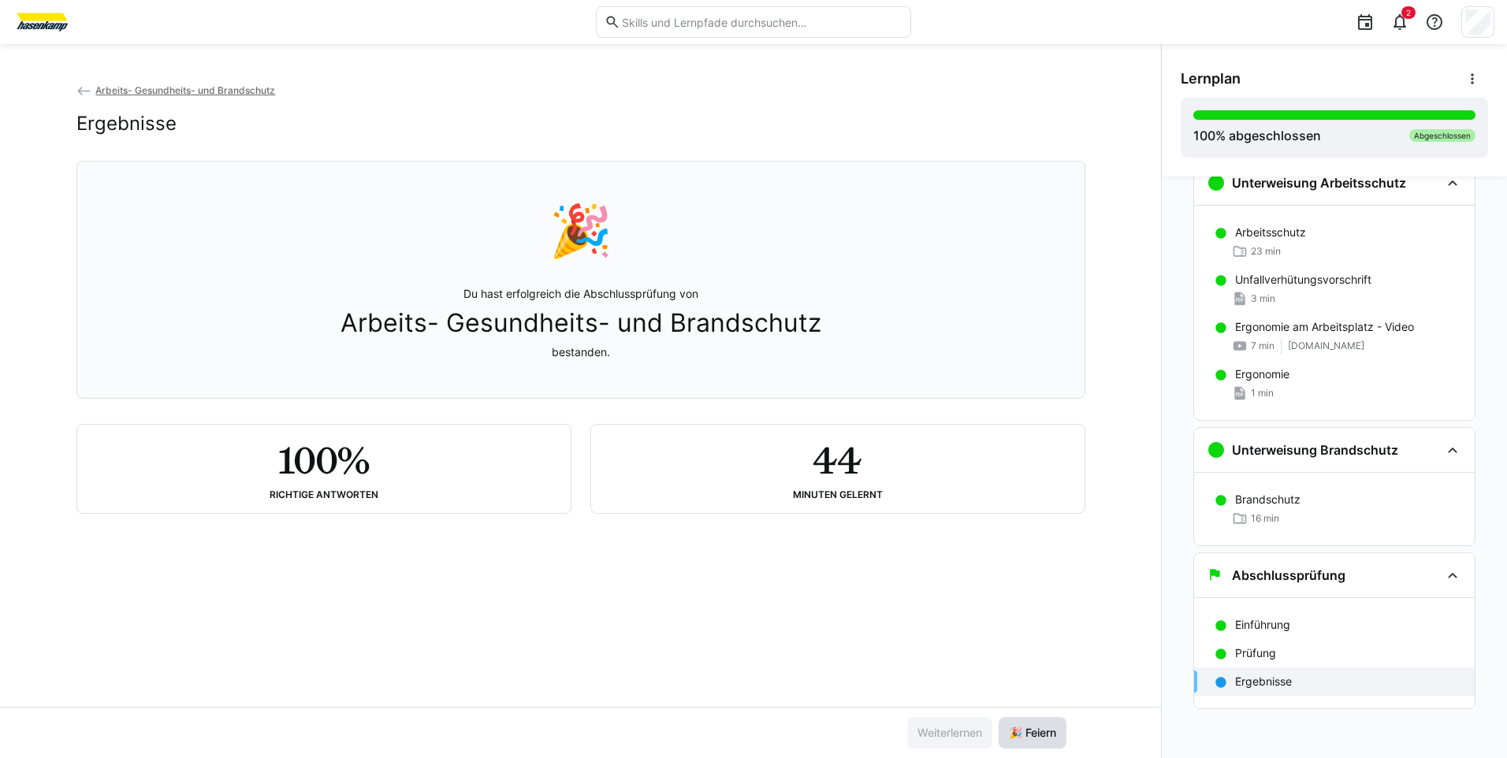
click at [1046, 736] on span "🎉 Feiern" at bounding box center [1032, 733] width 52 height 16
click at [1251, 684] on p "Ergebnisse" at bounding box center [1263, 682] width 57 height 16
click at [1475, 81] on eds-icon at bounding box center [1472, 79] width 16 height 16
click at [1415, 79] on div "Lernplan Details ansehen Lernpfad deaktivieren" at bounding box center [1334, 79] width 307 height 32
click at [1438, 136] on div "Abgeschlossen" at bounding box center [1442, 135] width 66 height 13
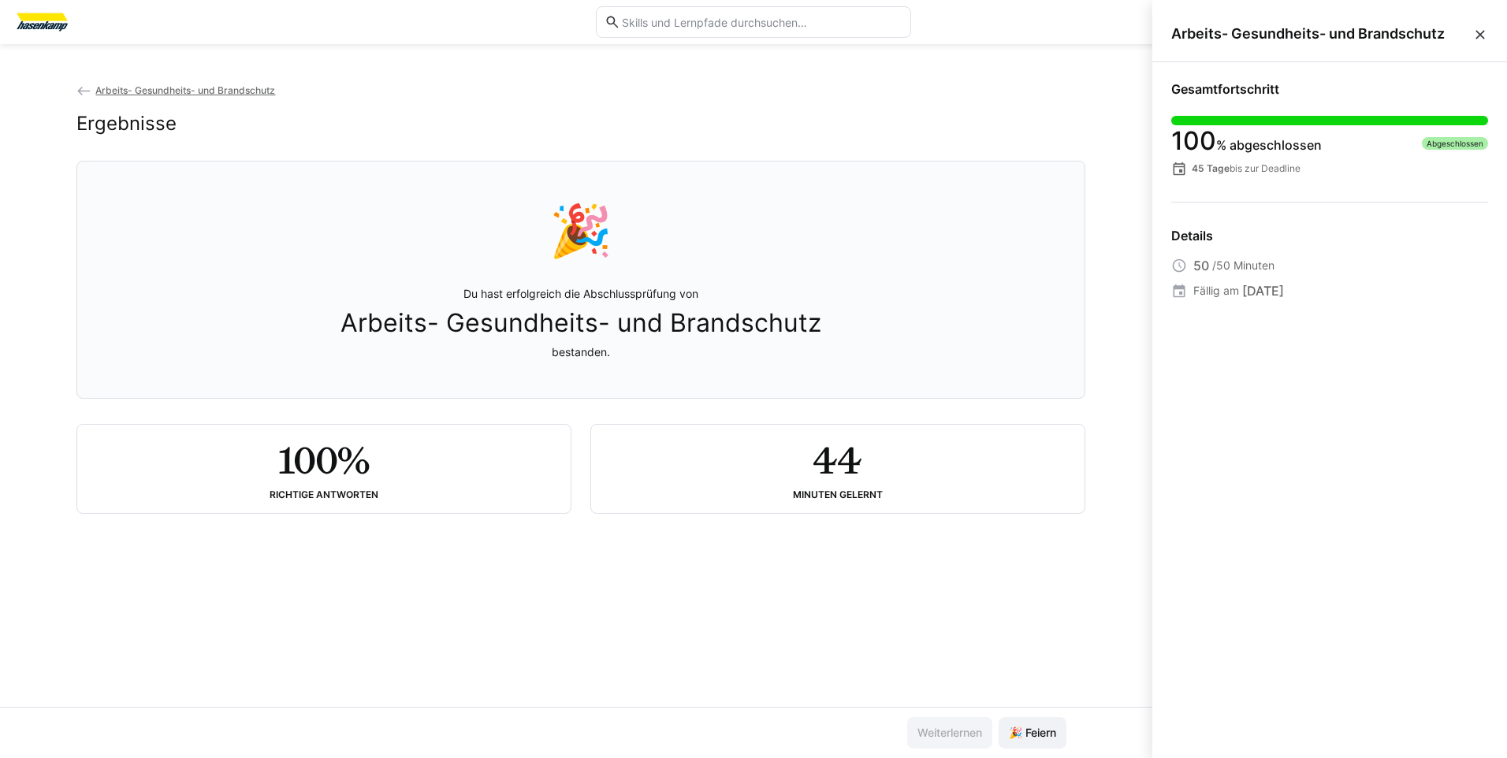
click at [1120, 88] on div "Arbeits- Gesundheits- und Brandschutz Ergebnisse 🎉 Du hast erfolgreich die Absc…" at bounding box center [580, 394] width 1161 height 625
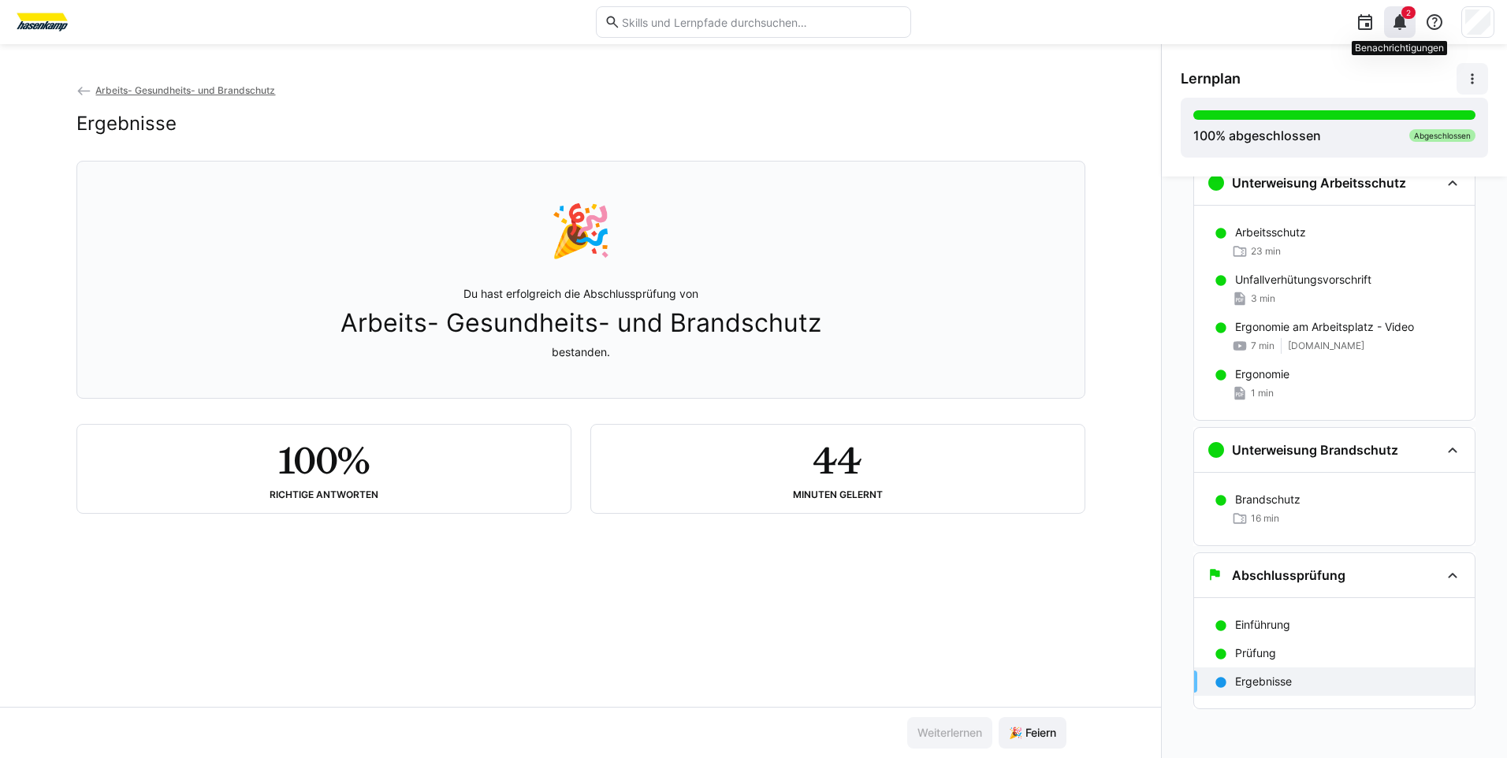
click at [1404, 23] on eds-icon at bounding box center [1399, 22] width 19 height 19
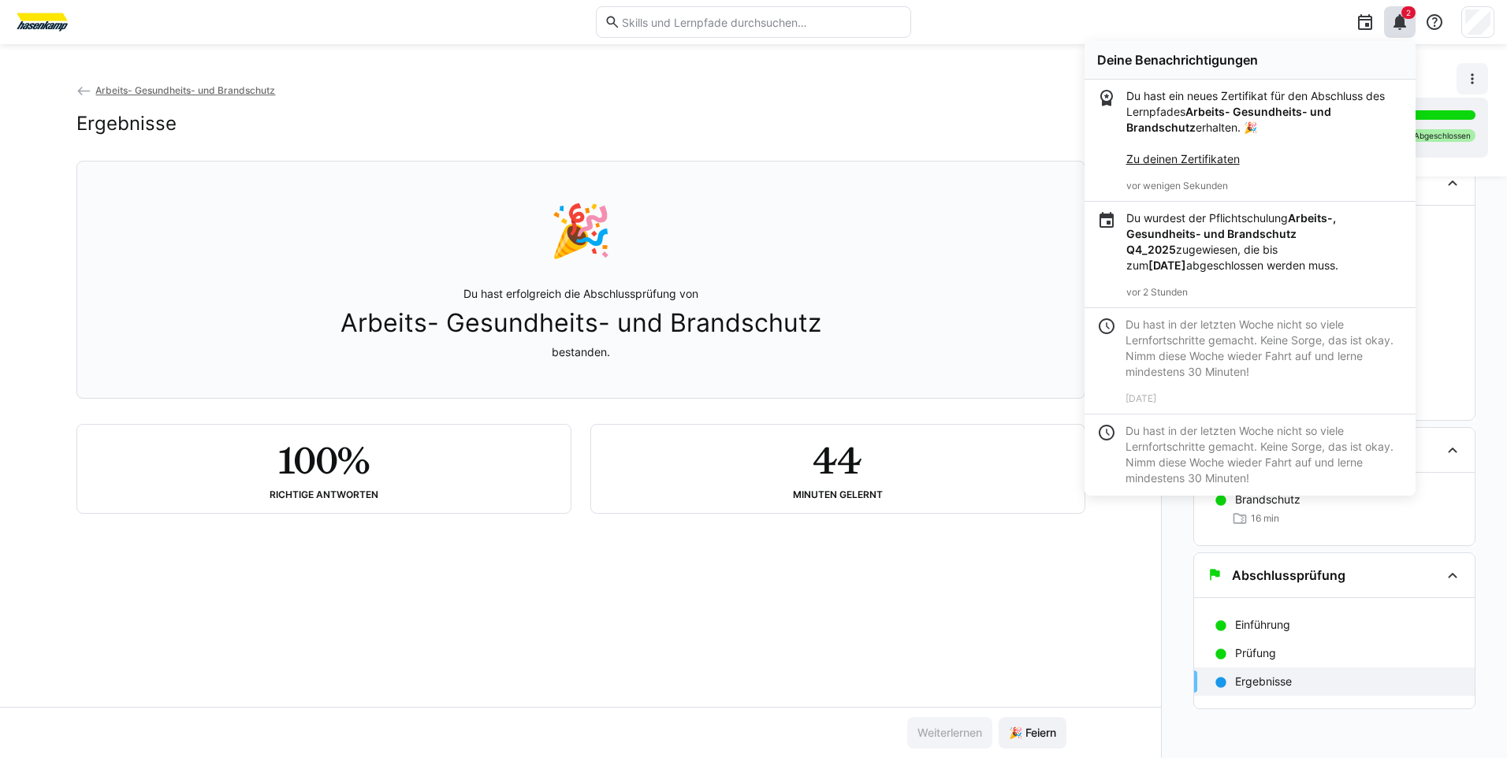
click at [1222, 162] on link "Zu deinen Zertifikaten" at bounding box center [1182, 158] width 113 height 13
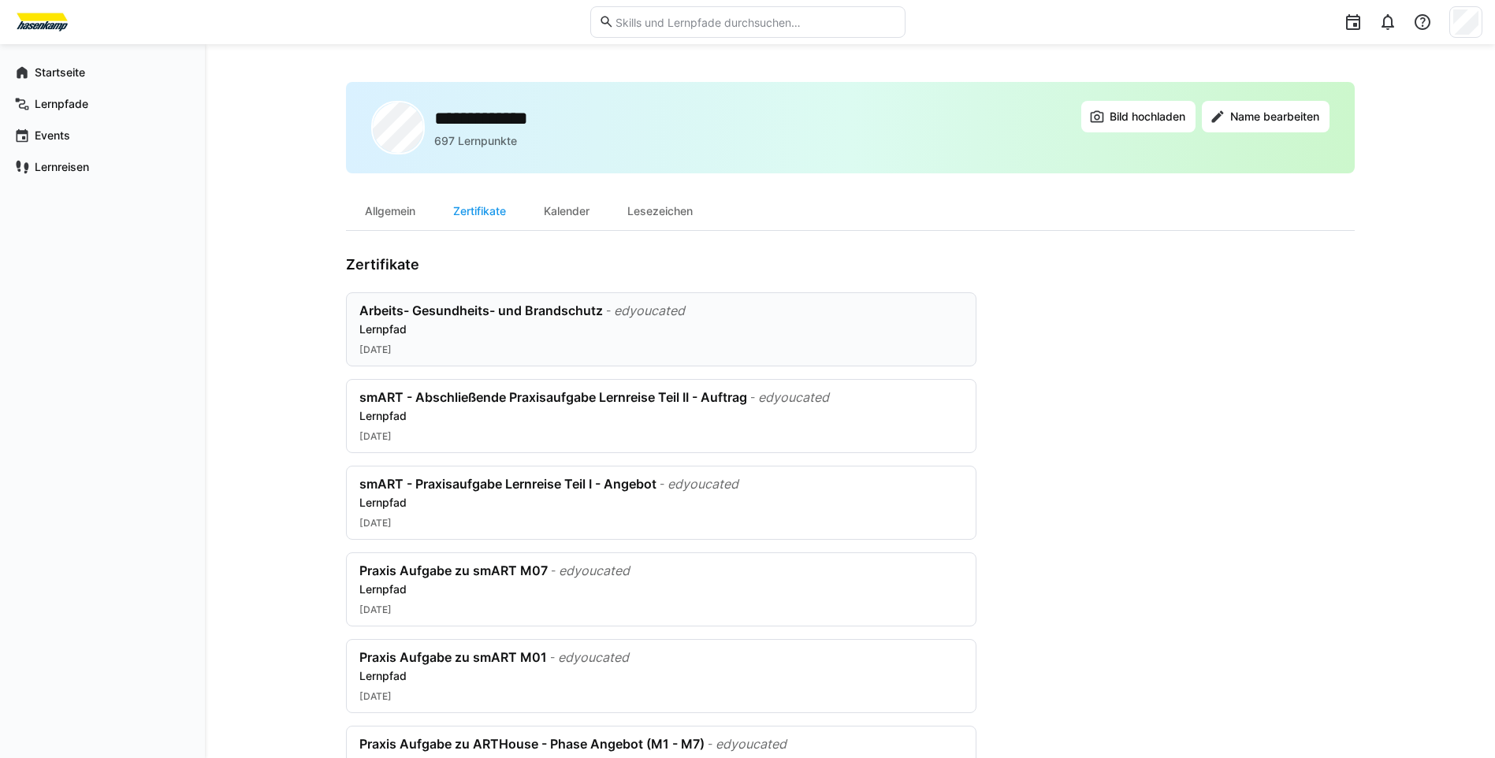
click at [576, 307] on div "Arbeits- Gesundheits- und Brandschutz" at bounding box center [481, 311] width 244 height 16
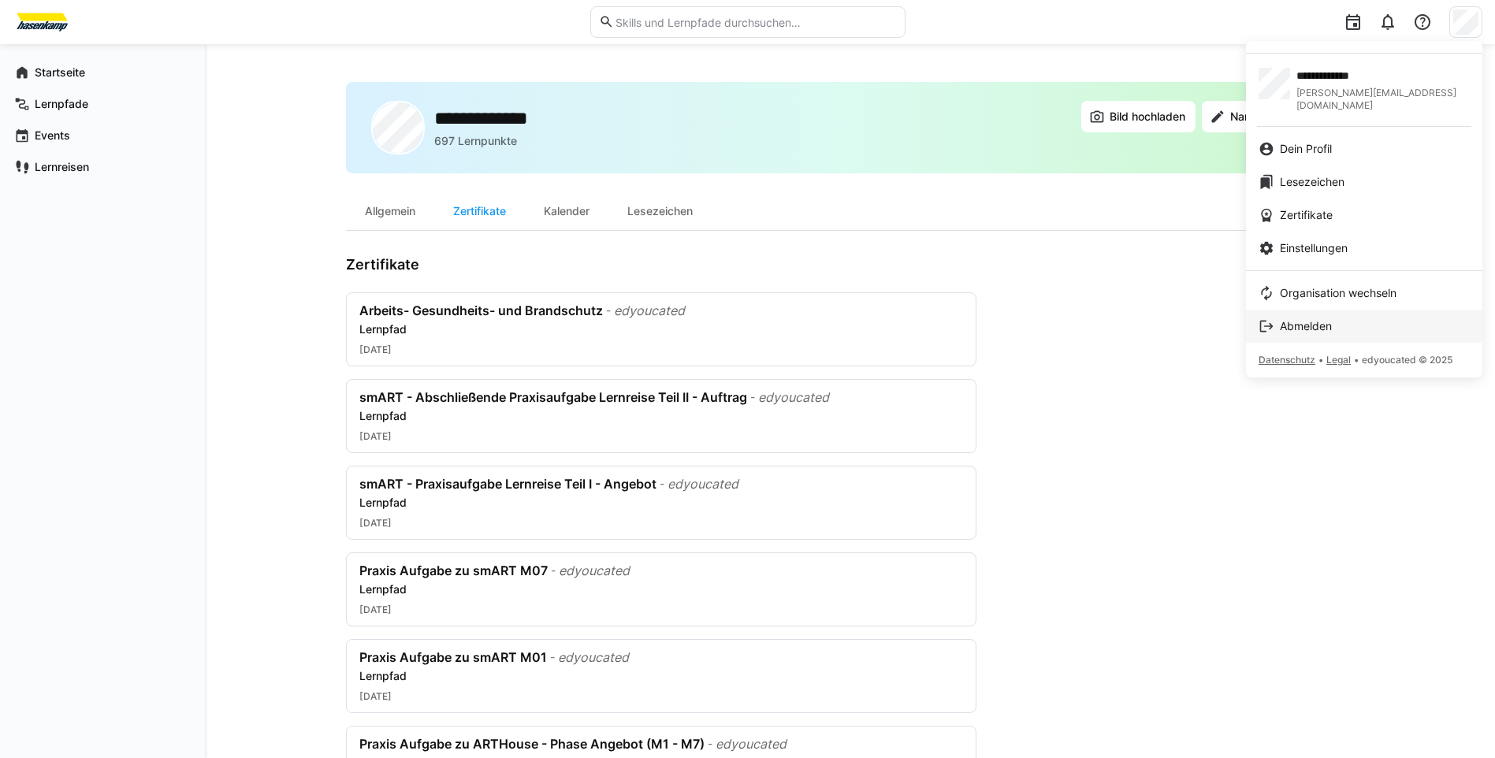
click at [1306, 318] on span "Abmelden" at bounding box center [1306, 326] width 52 height 16
